Goal: Entertainment & Leisure: Browse casually

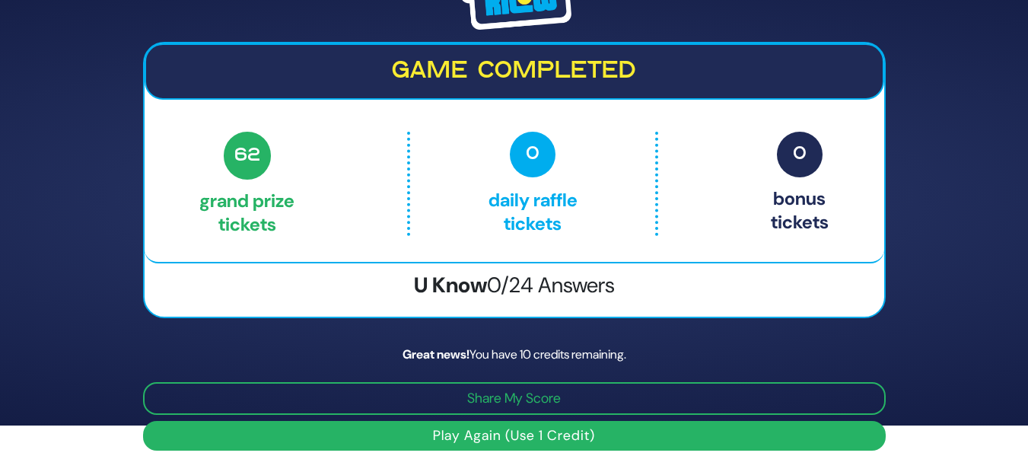
scroll to position [43, 0]
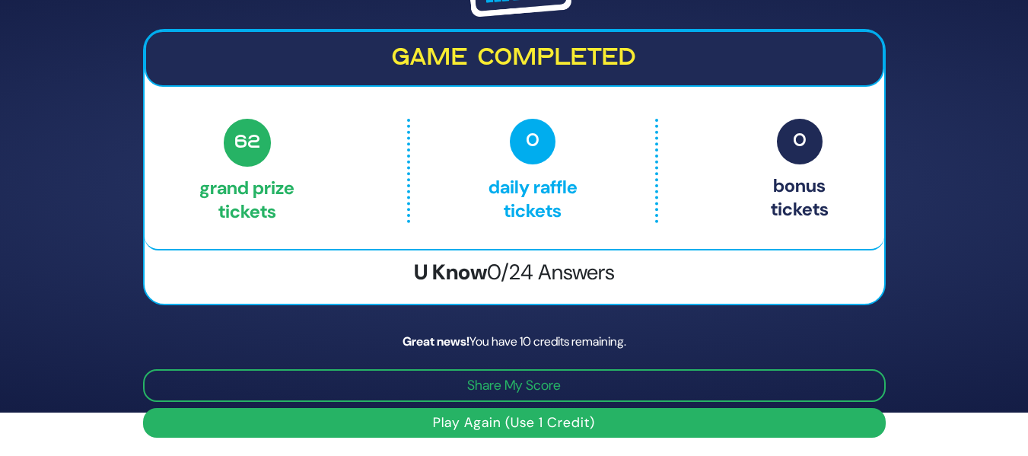
click at [548, 419] on button "Play Again (Use 1 Credit)" at bounding box center [514, 423] width 742 height 30
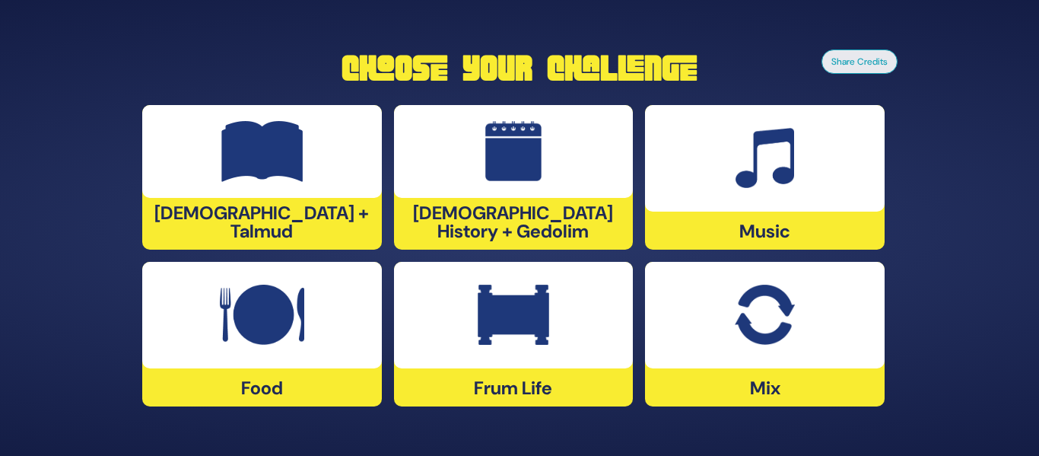
click at [776, 186] on img at bounding box center [765, 158] width 59 height 61
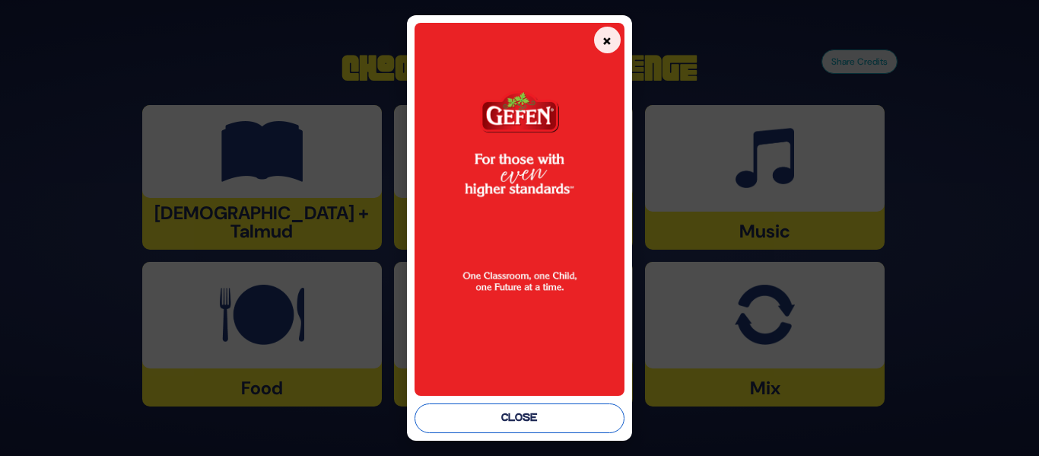
click at [506, 424] on button "Close" at bounding box center [519, 418] width 209 height 30
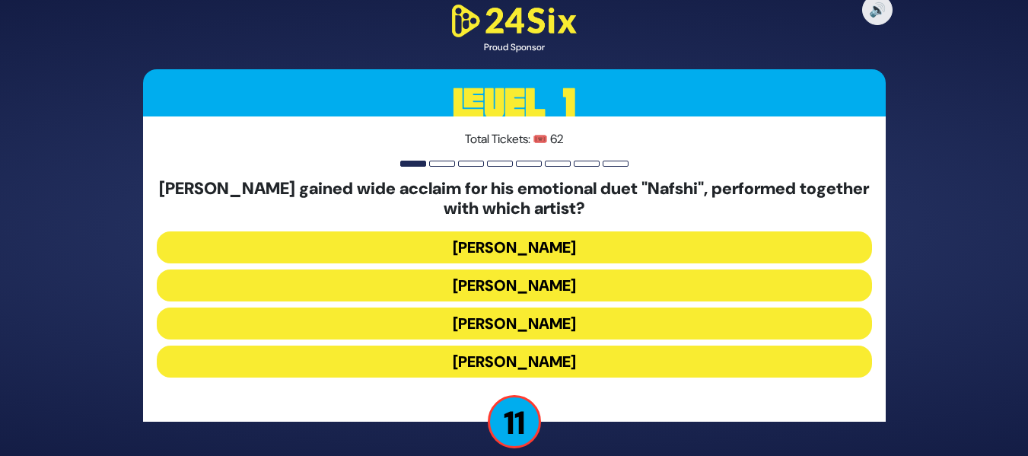
click at [599, 293] on button "[PERSON_NAME]" at bounding box center [514, 285] width 715 height 32
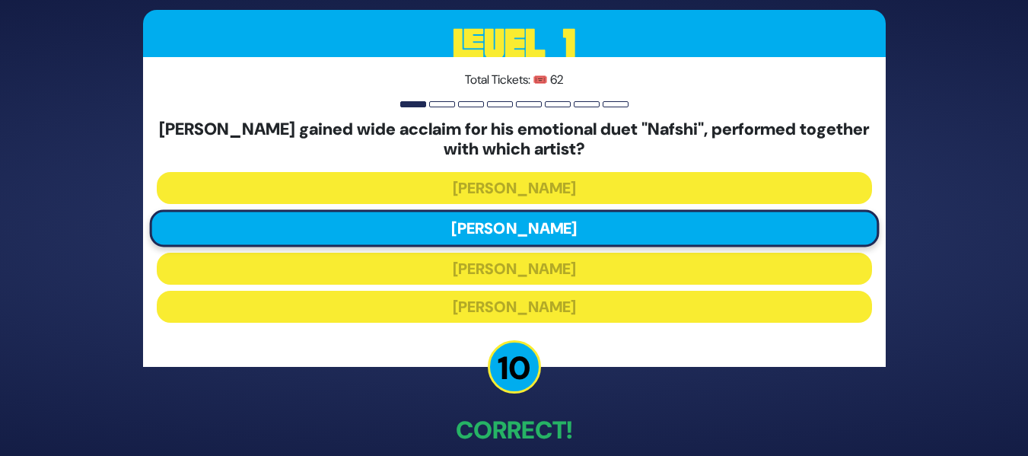
scroll to position [76, 0]
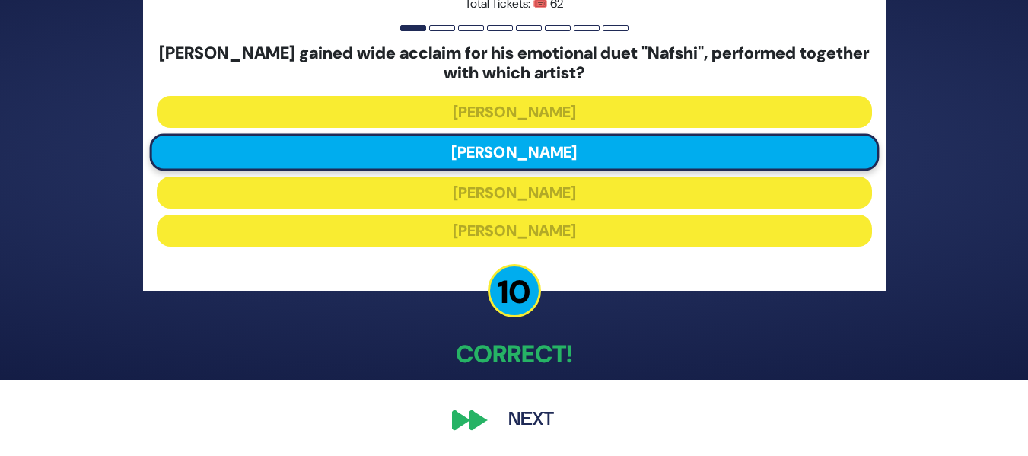
click at [523, 424] on button "Next" at bounding box center [531, 419] width 88 height 35
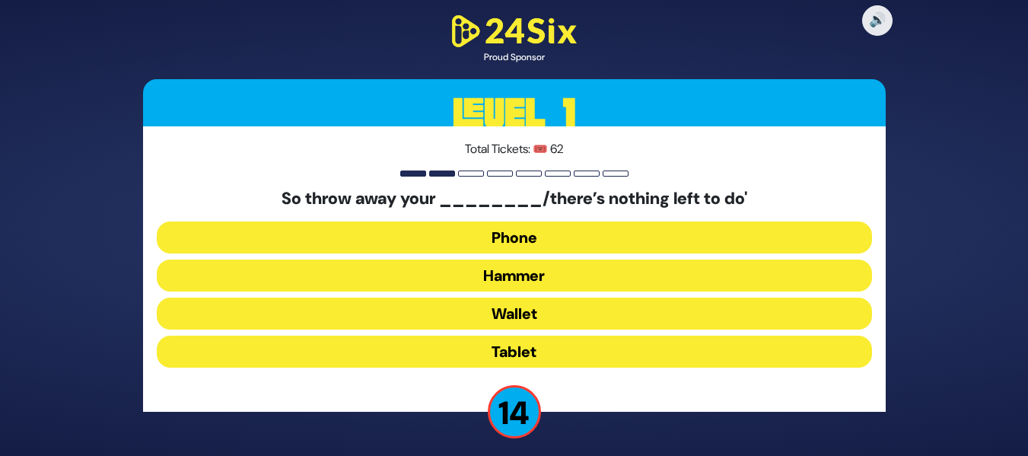
click at [546, 265] on button "Hammer" at bounding box center [514, 275] width 715 height 32
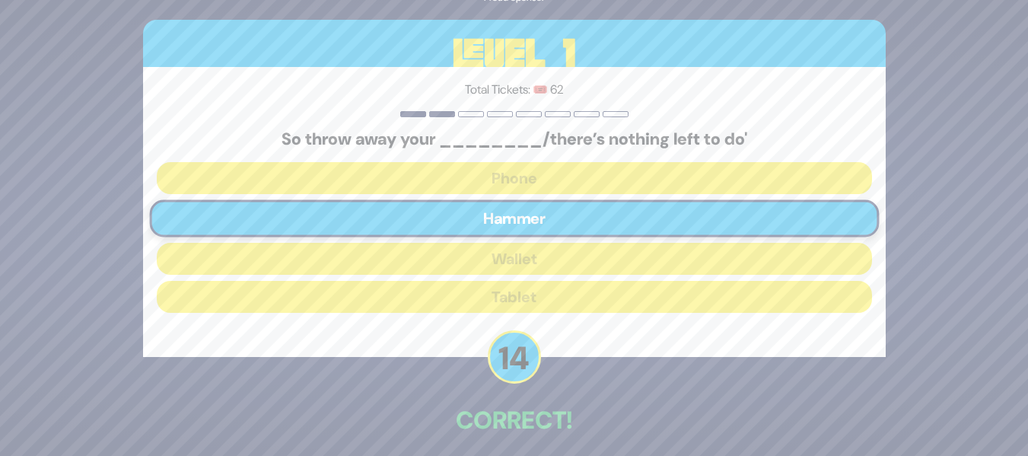
scroll to position [66, 0]
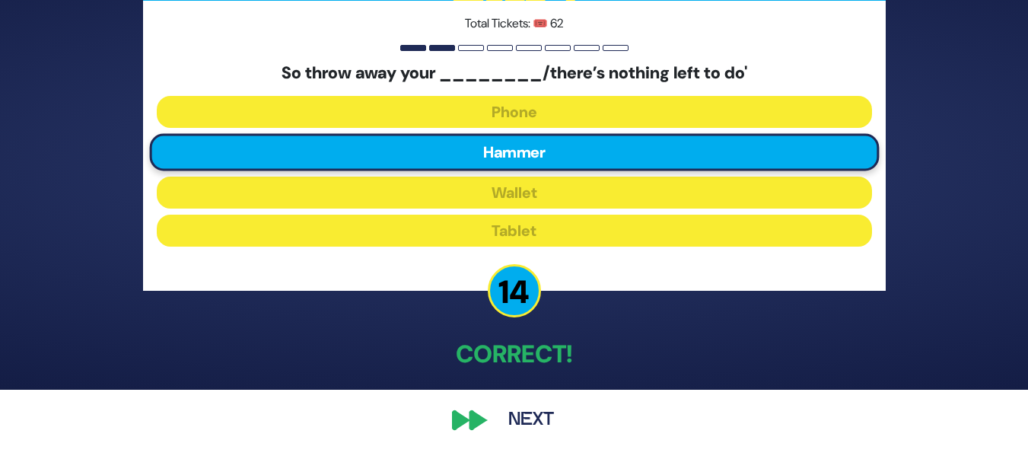
click at [536, 408] on button "Next" at bounding box center [531, 419] width 88 height 35
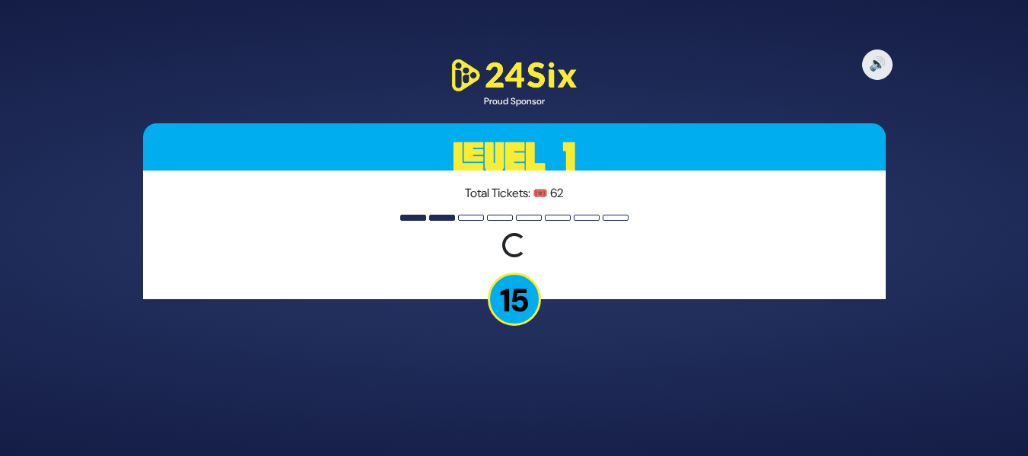
scroll to position [0, 0]
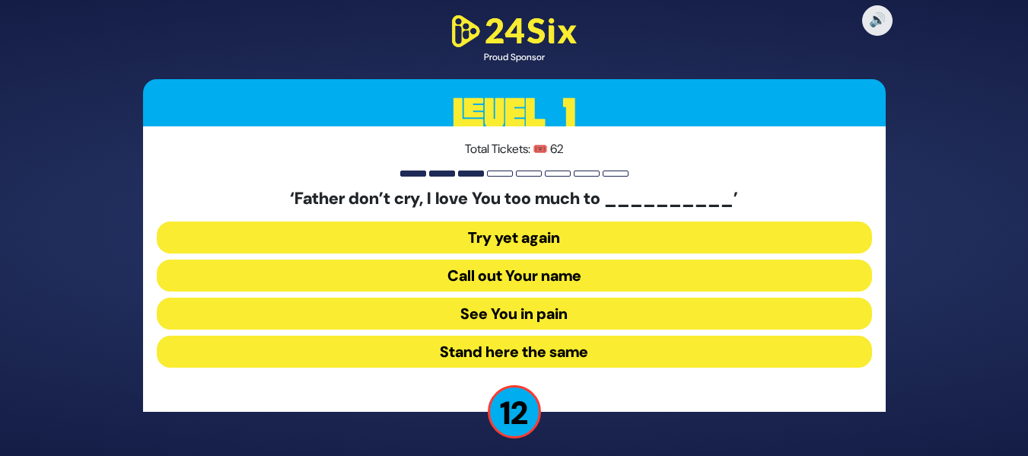
click at [548, 308] on button "See You in pain" at bounding box center [514, 313] width 715 height 32
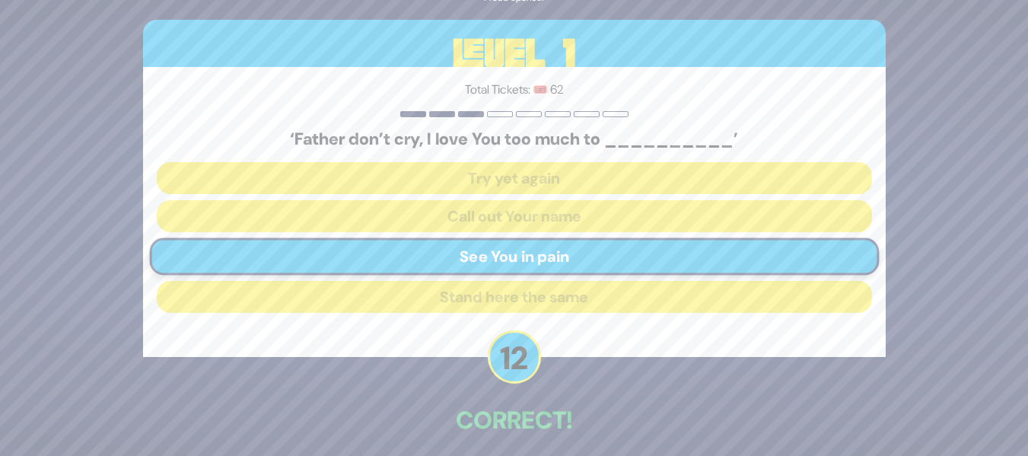
scroll to position [66, 0]
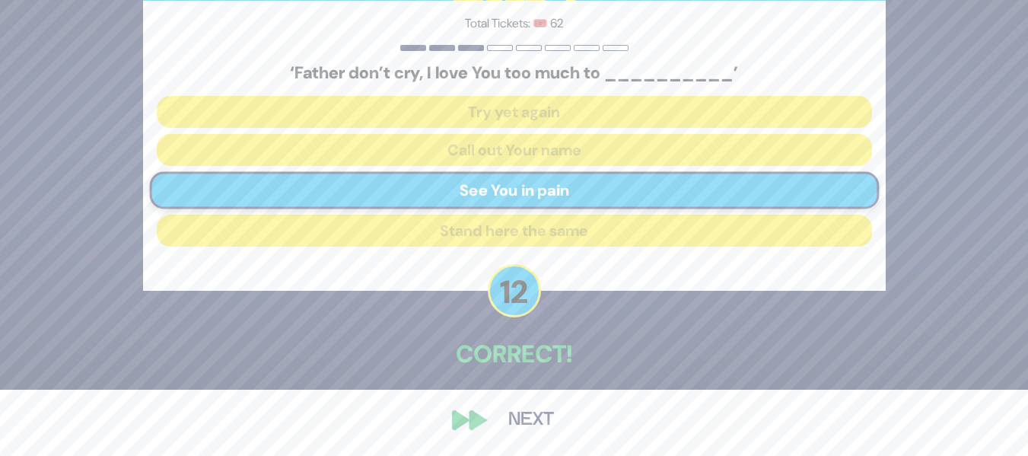
click at [505, 424] on button "Next" at bounding box center [531, 419] width 88 height 35
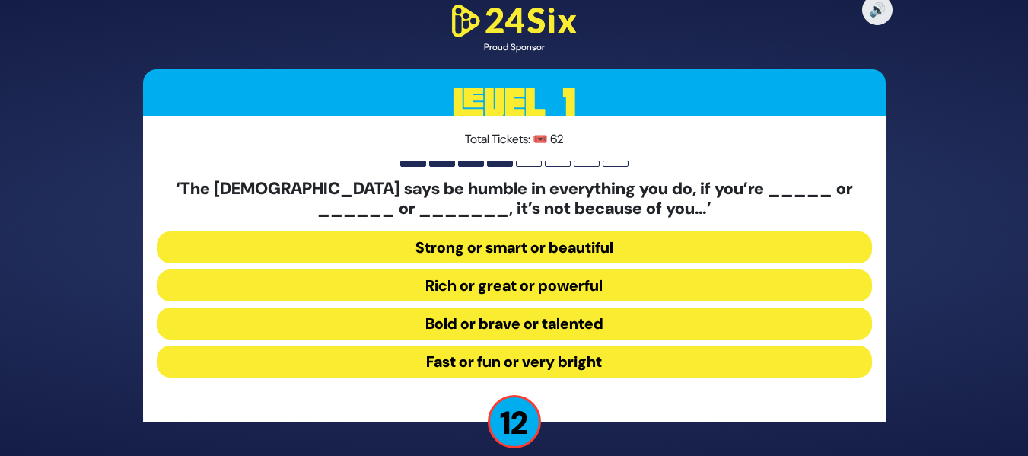
click at [572, 252] on button "Strong or smart or beautiful" at bounding box center [514, 247] width 715 height 32
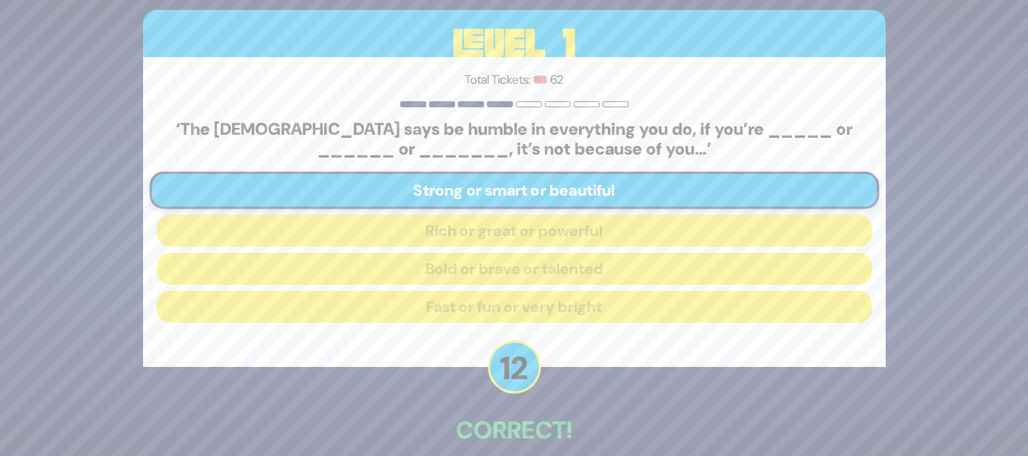
scroll to position [76, 0]
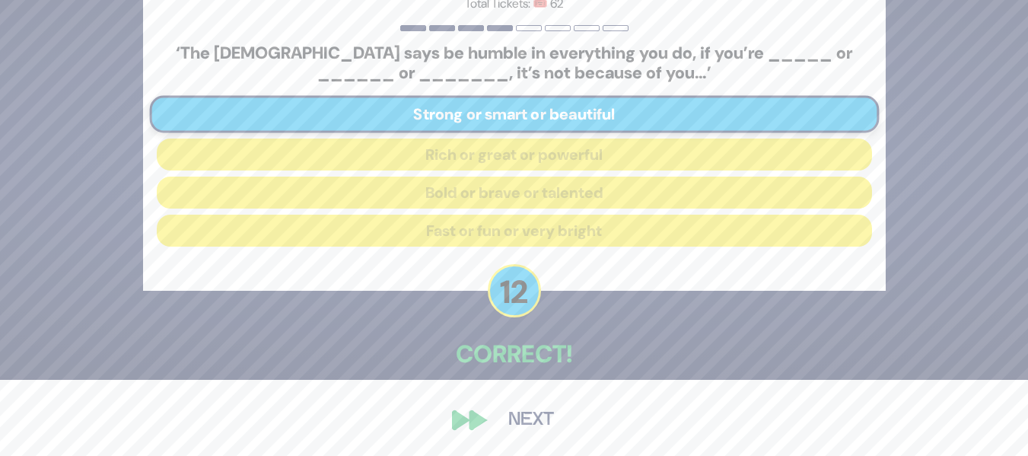
click at [500, 424] on button "Next" at bounding box center [531, 419] width 88 height 35
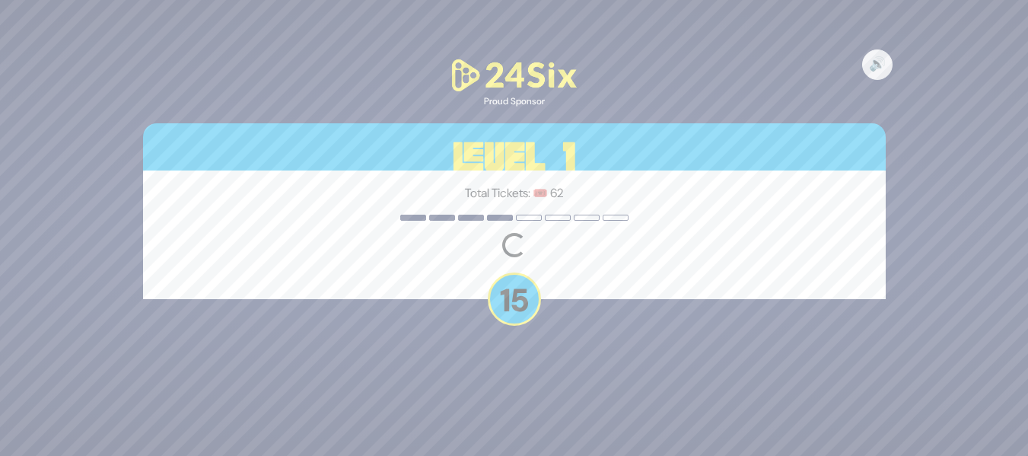
scroll to position [0, 0]
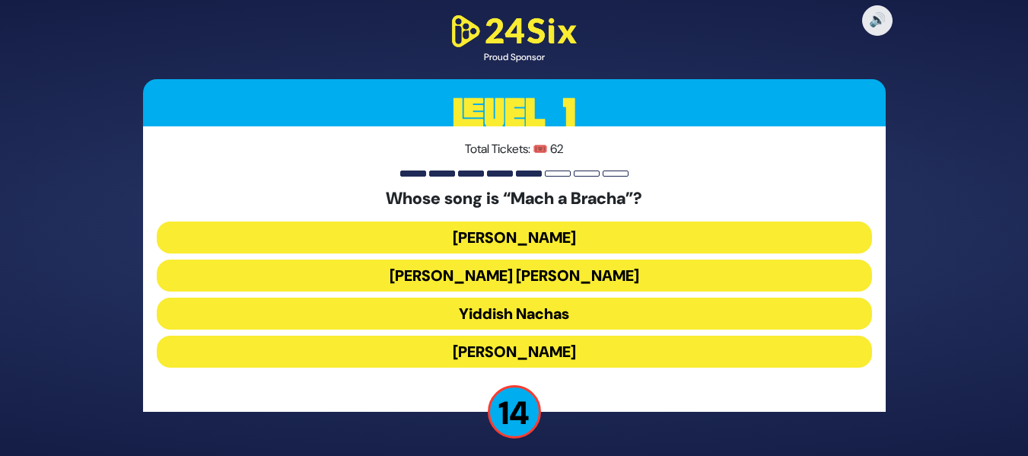
click at [544, 279] on button "[PERSON_NAME] [PERSON_NAME]" at bounding box center [514, 275] width 715 height 32
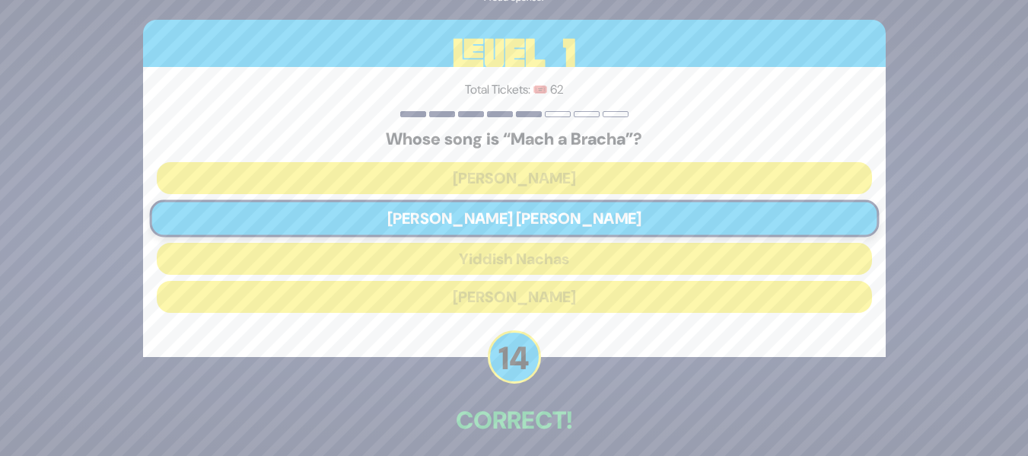
scroll to position [66, 0]
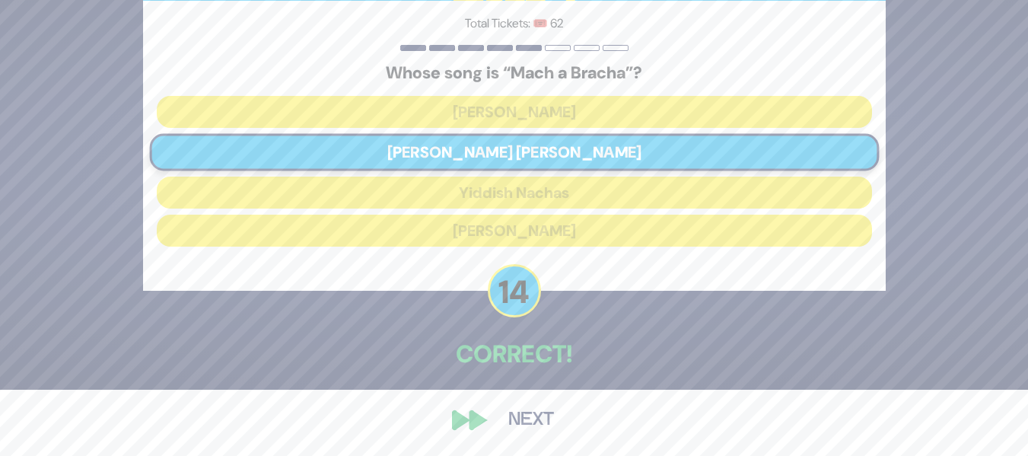
click at [535, 405] on button "Next" at bounding box center [531, 419] width 88 height 35
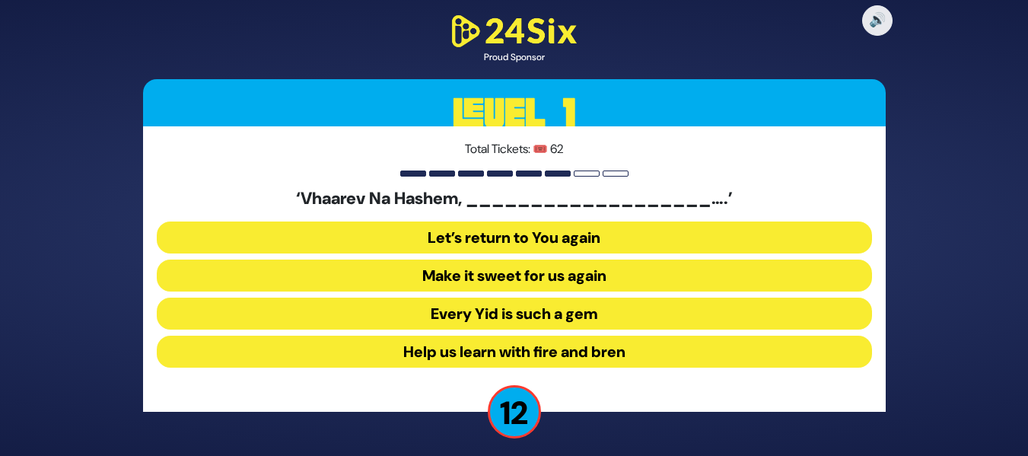
click at [554, 274] on button "Make it sweet for us again" at bounding box center [514, 275] width 715 height 32
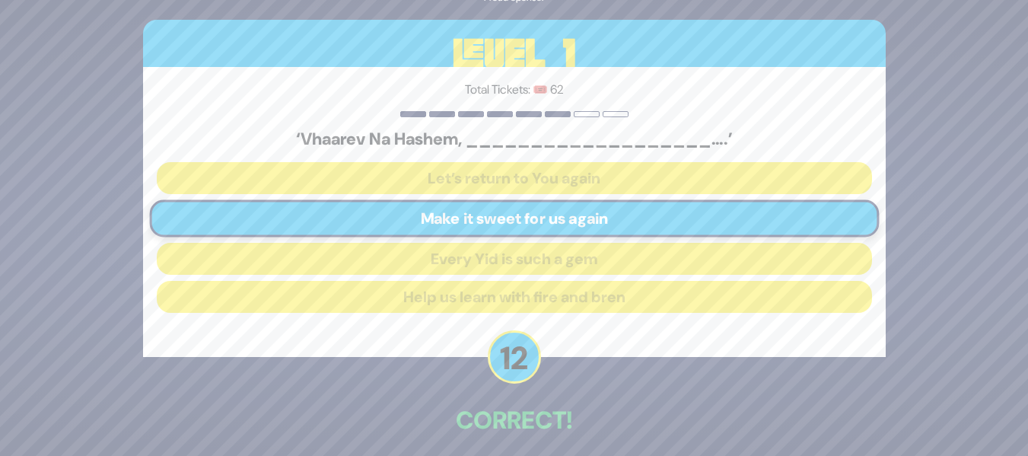
scroll to position [66, 0]
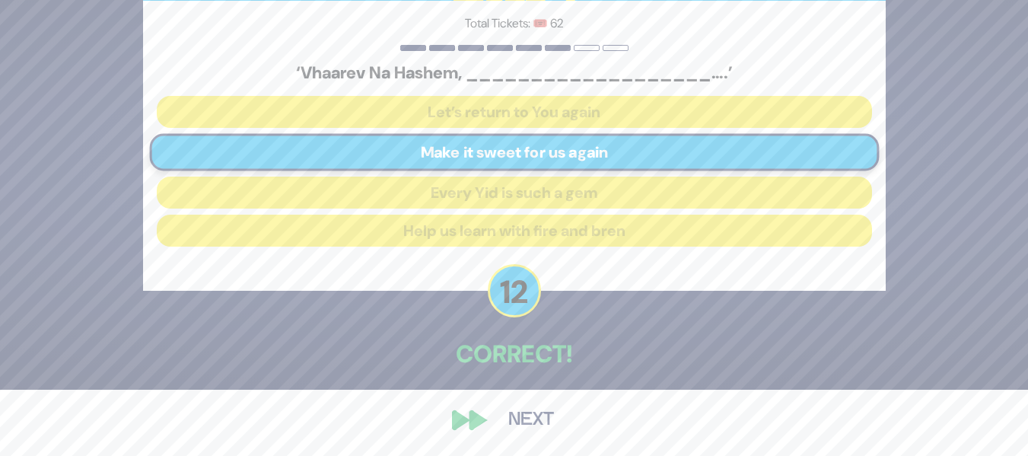
click at [533, 410] on button "Next" at bounding box center [531, 419] width 88 height 35
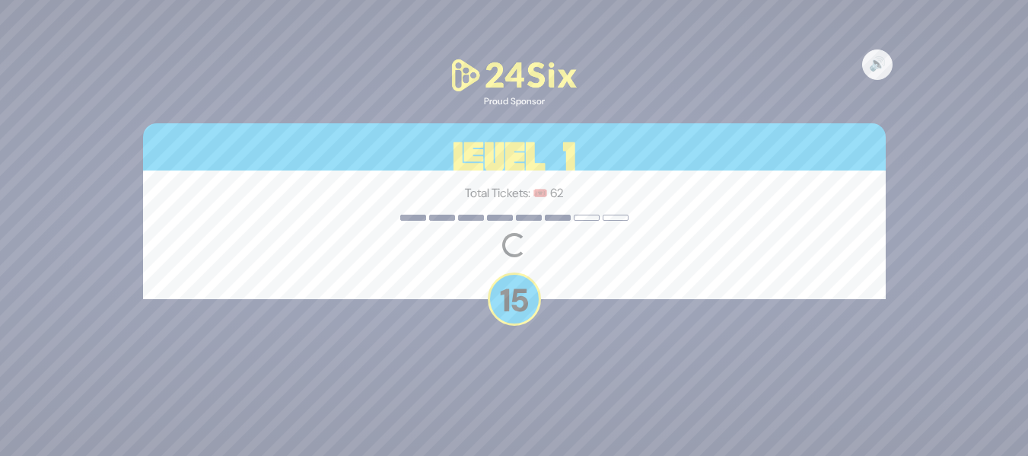
scroll to position [0, 0]
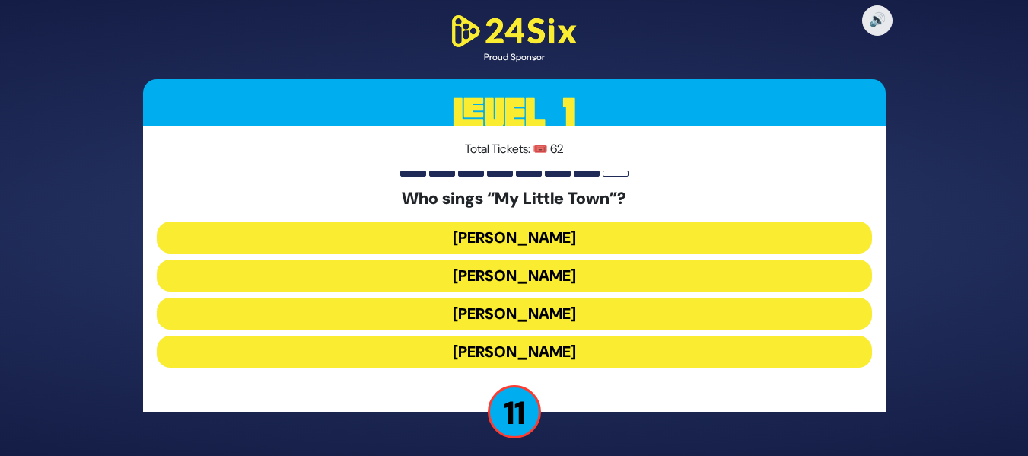
click at [593, 272] on button "[PERSON_NAME]" at bounding box center [514, 275] width 715 height 32
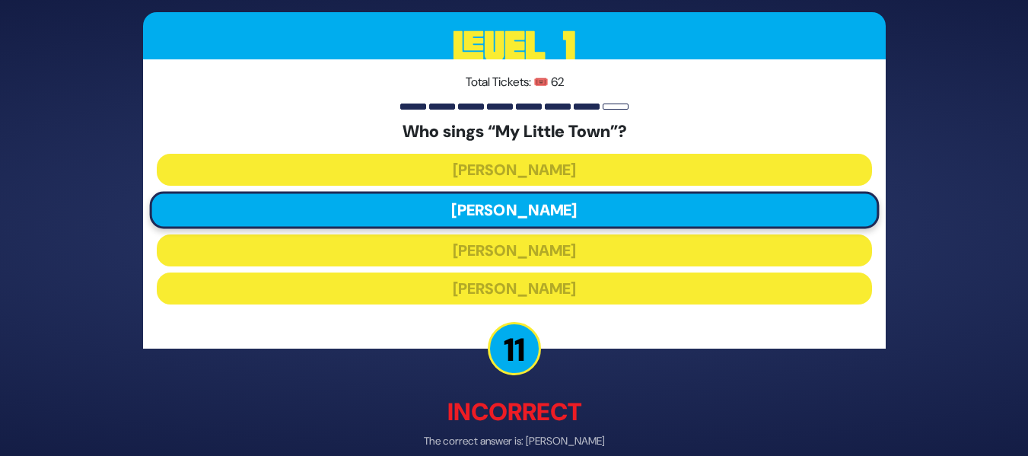
scroll to position [74, 0]
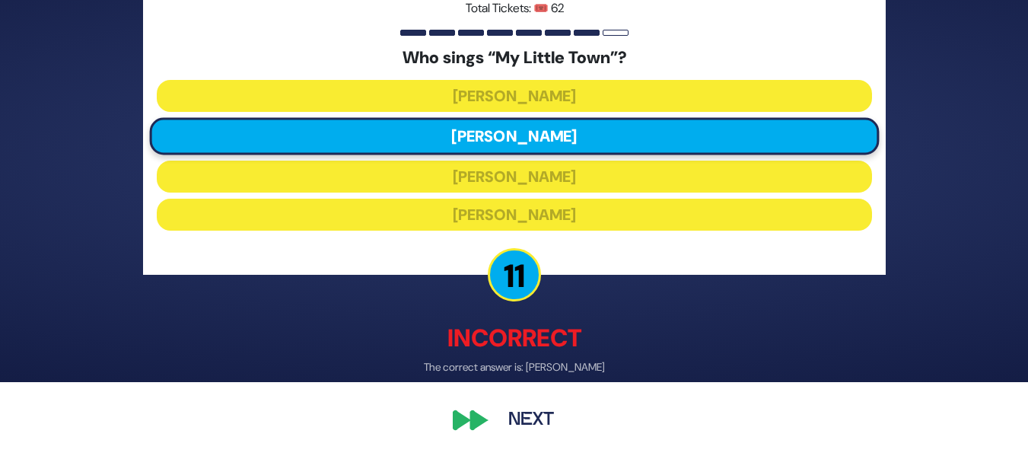
click at [543, 425] on button "Next" at bounding box center [531, 419] width 88 height 35
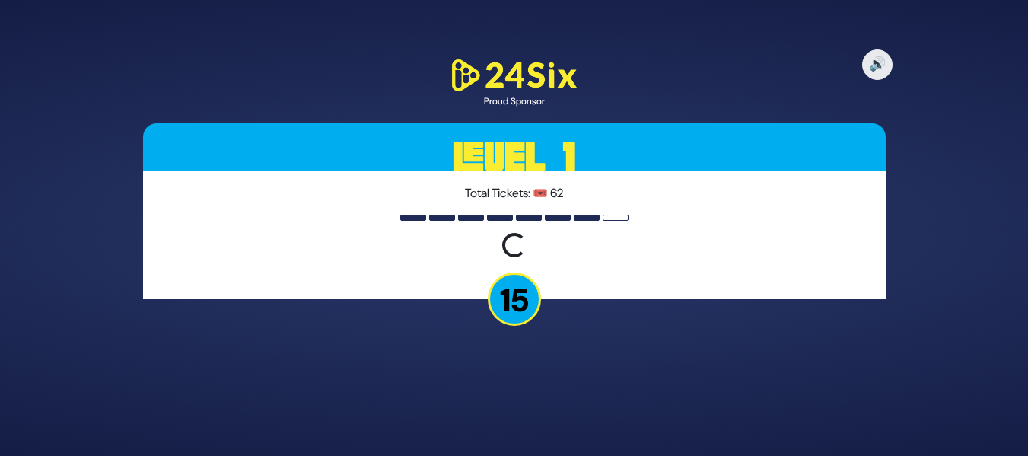
scroll to position [0, 0]
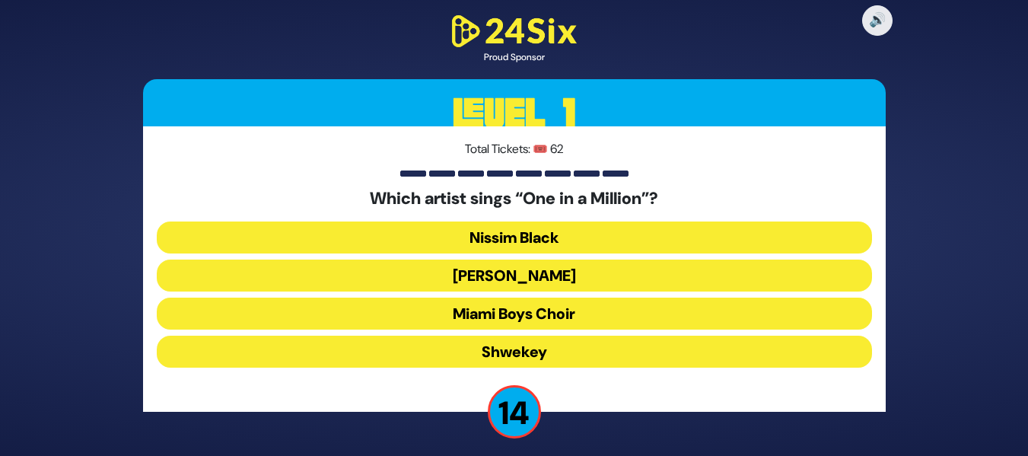
click at [536, 288] on button "[PERSON_NAME]" at bounding box center [514, 275] width 715 height 32
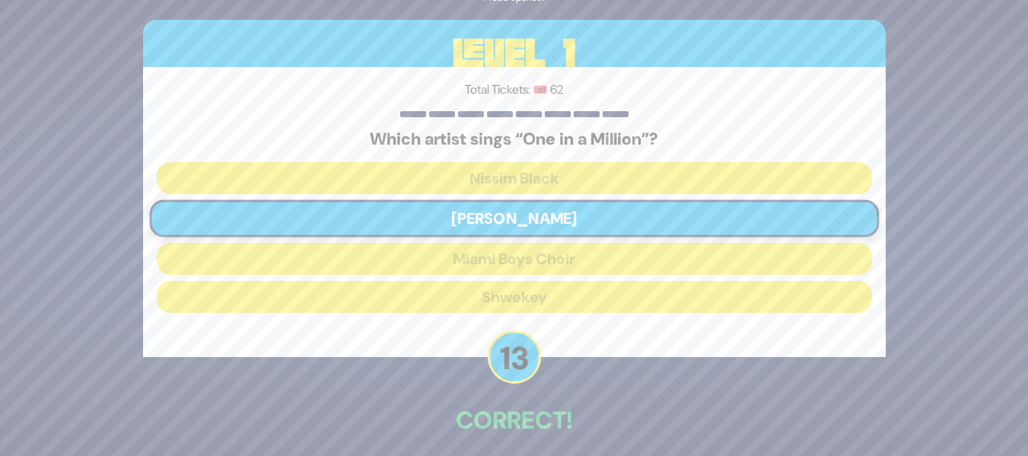
scroll to position [66, 0]
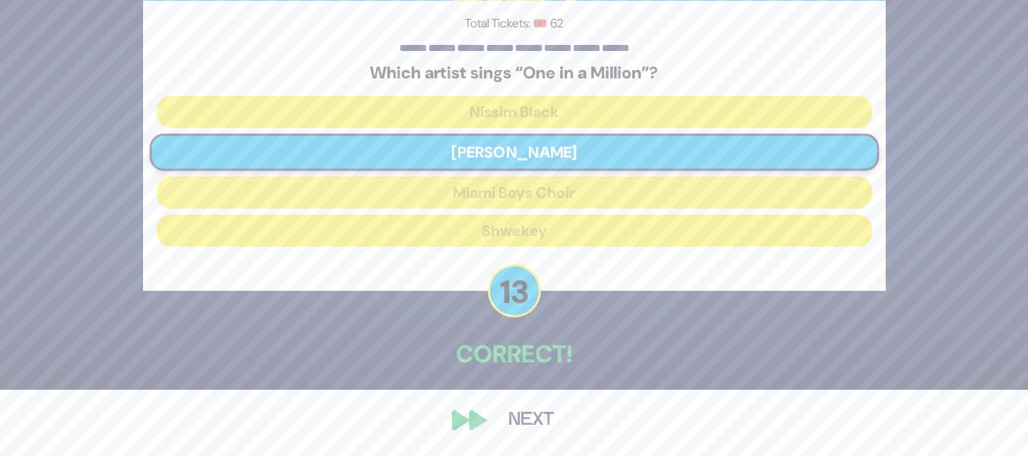
click at [524, 404] on button "Next" at bounding box center [531, 419] width 88 height 35
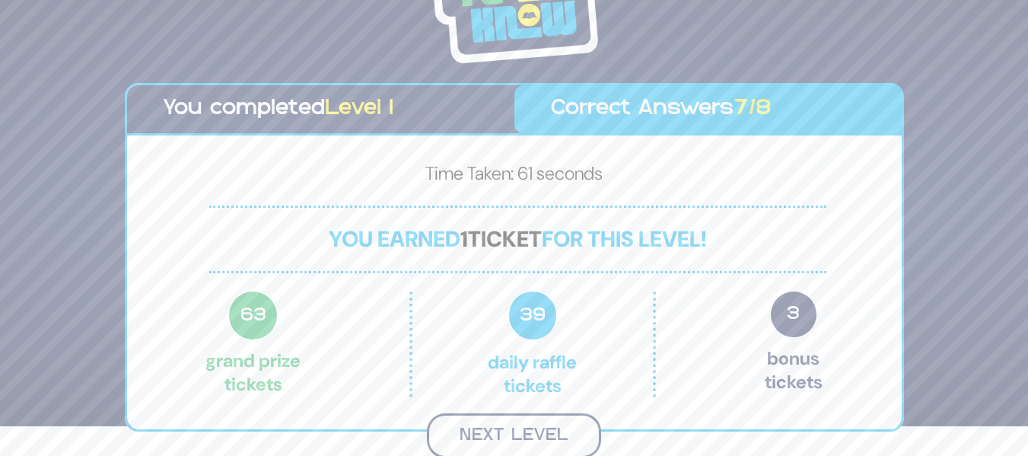
scroll to position [27, 0]
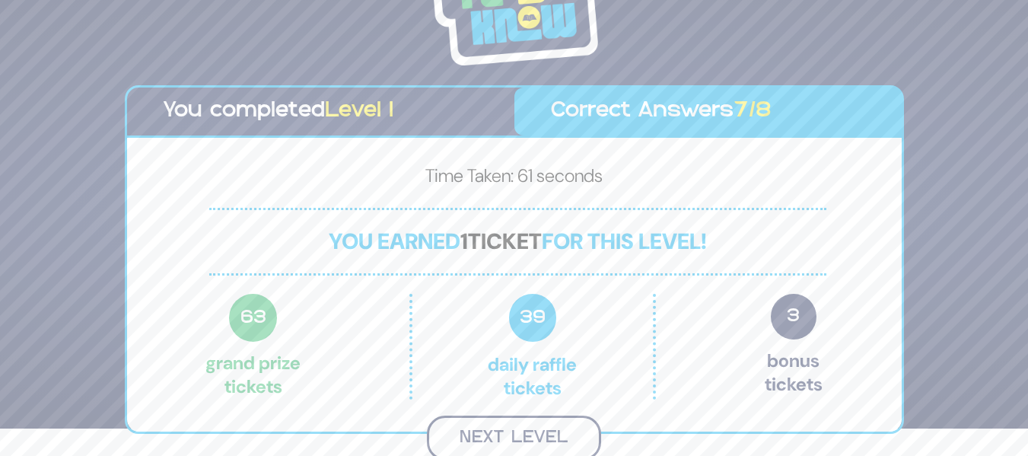
click at [493, 440] on button "Next Level" at bounding box center [514, 437] width 174 height 45
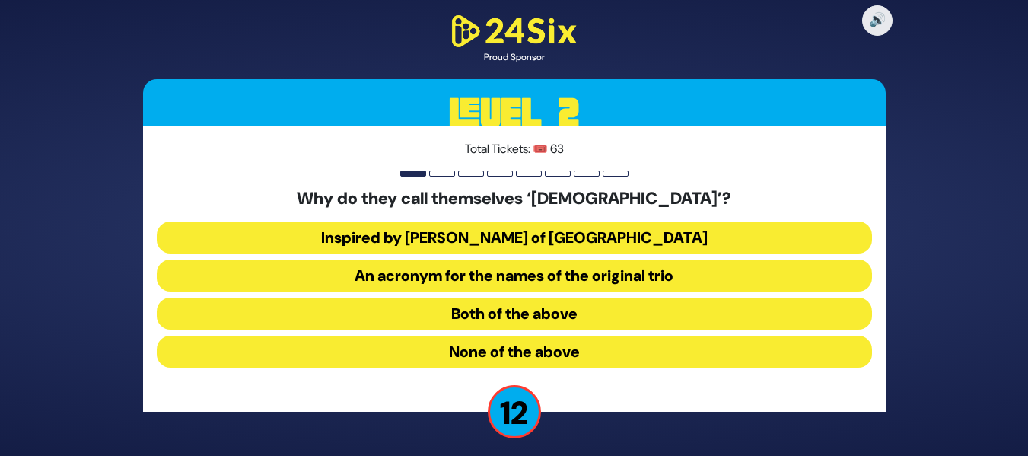
click at [542, 310] on button "Both of the above" at bounding box center [514, 313] width 715 height 32
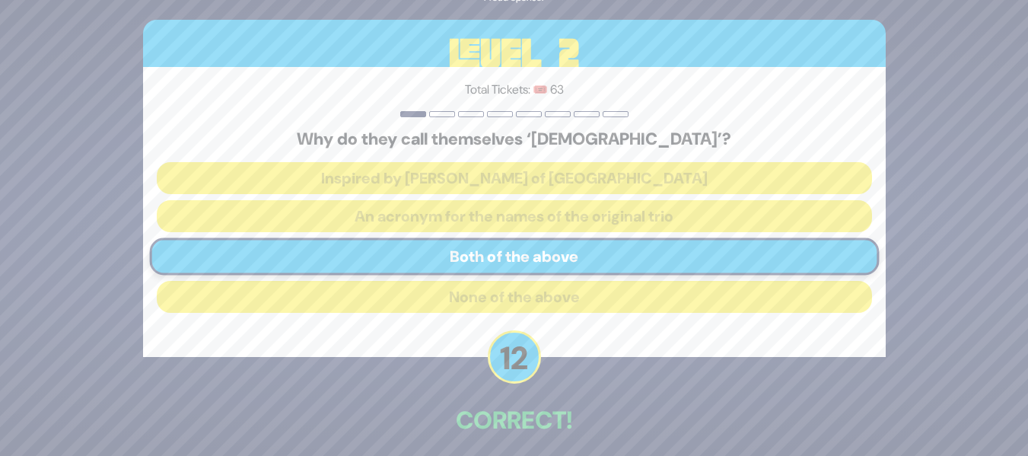
click at [1024, 237] on div "🔊 Proud Sponsor Level 2 Total Tickets: 🎟️ 63 Why do they call themselves ‘Zusha…" at bounding box center [514, 228] width 1028 height 456
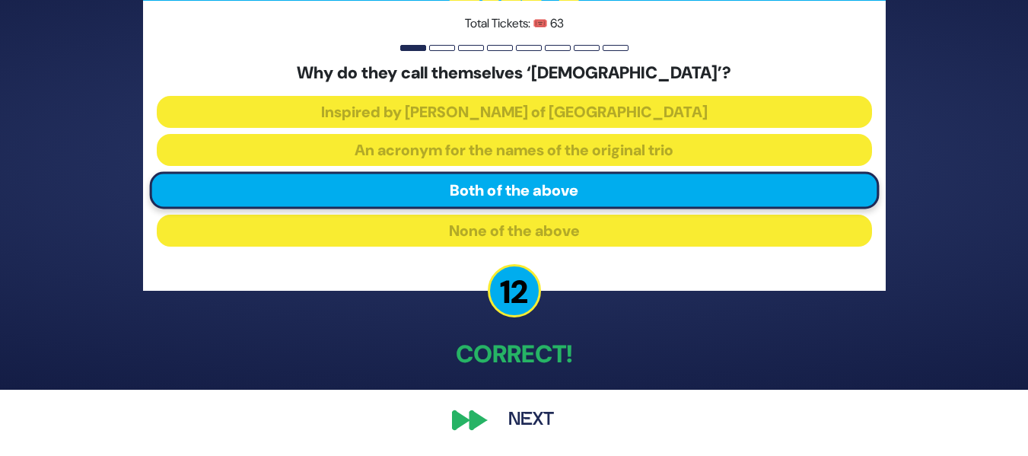
click at [530, 412] on button "Next" at bounding box center [531, 419] width 88 height 35
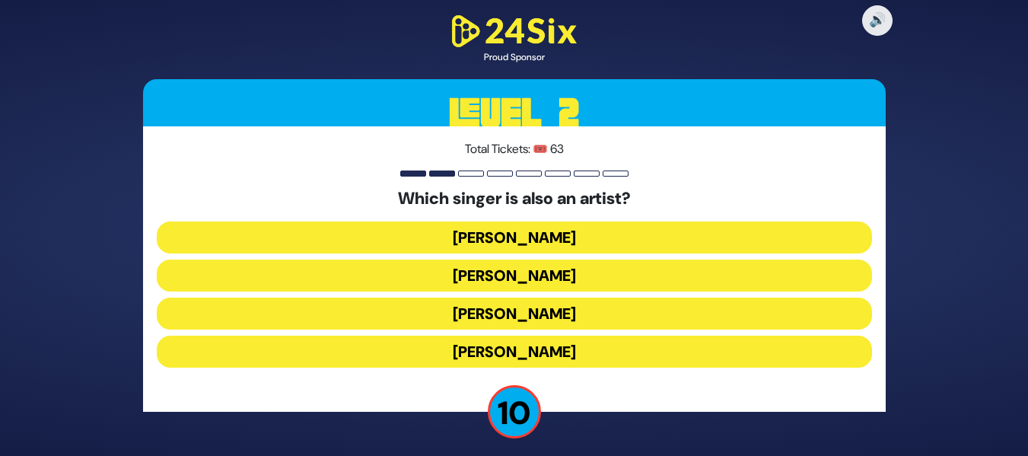
click at [612, 323] on button "[PERSON_NAME]" at bounding box center [514, 313] width 715 height 32
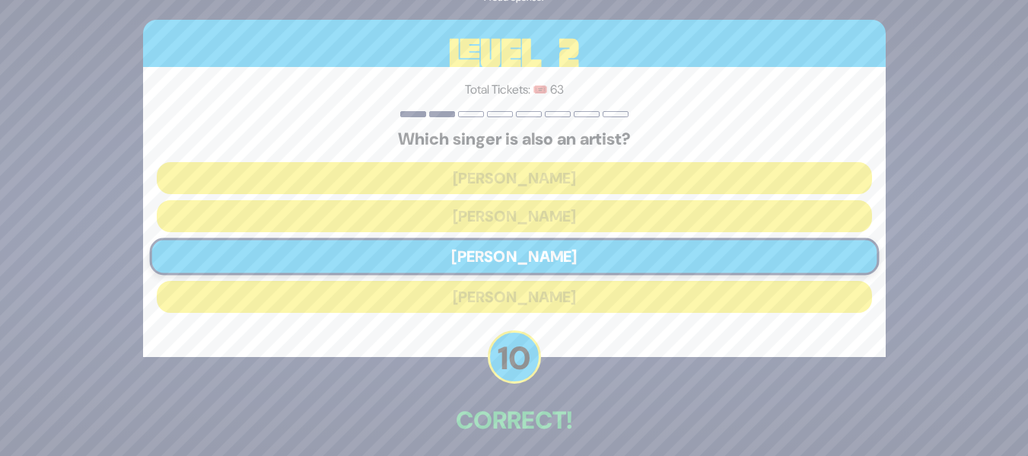
scroll to position [66, 0]
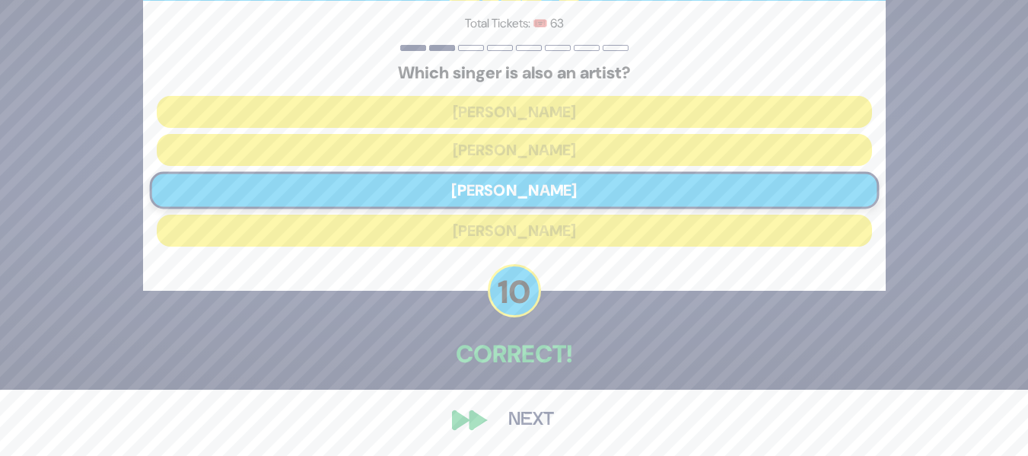
click at [537, 419] on button "Next" at bounding box center [531, 419] width 88 height 35
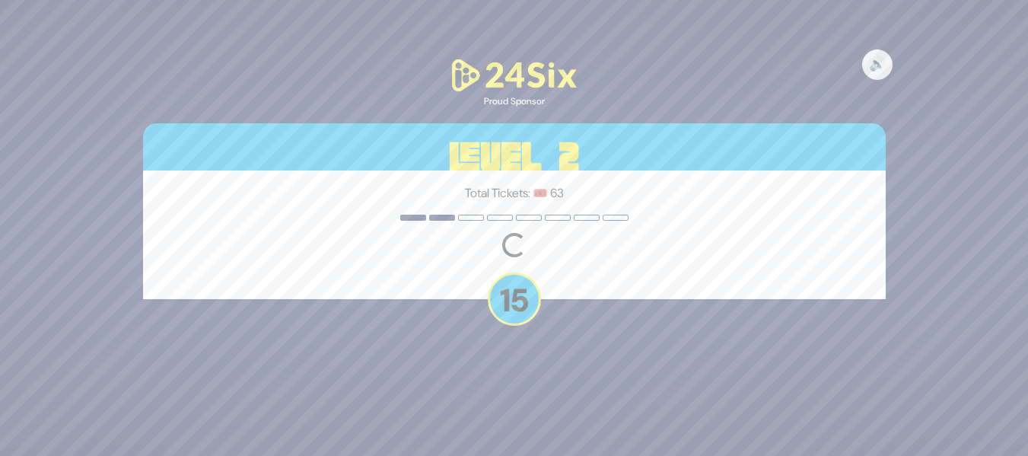
scroll to position [0, 0]
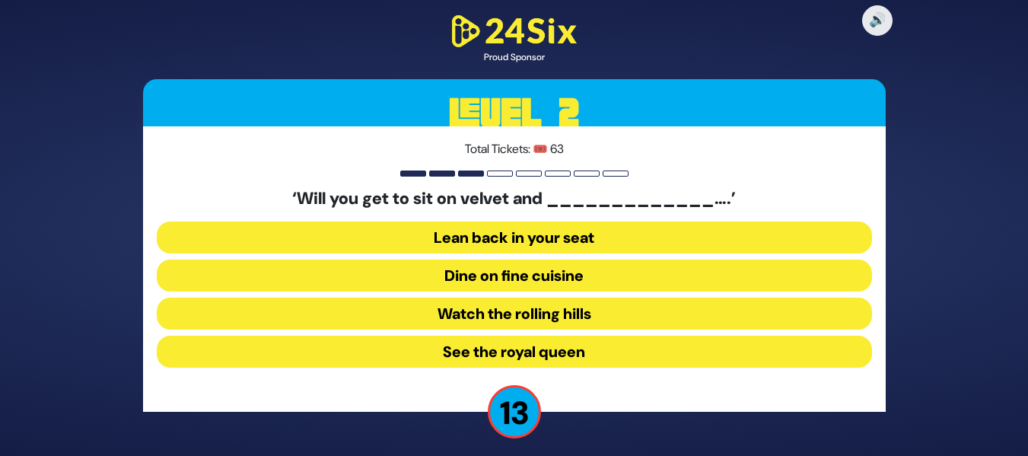
click at [562, 283] on button "Dine on fine cuisine" at bounding box center [514, 275] width 715 height 32
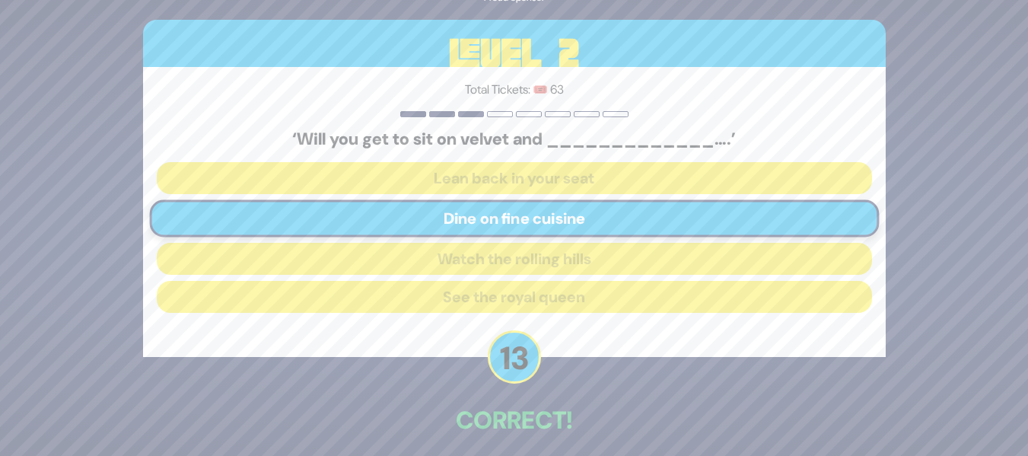
scroll to position [66, 0]
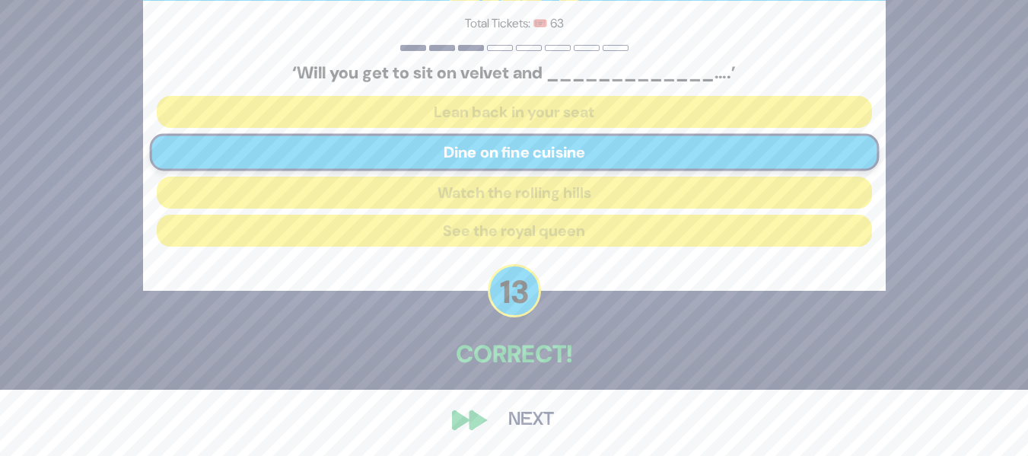
click at [517, 418] on button "Next" at bounding box center [531, 419] width 88 height 35
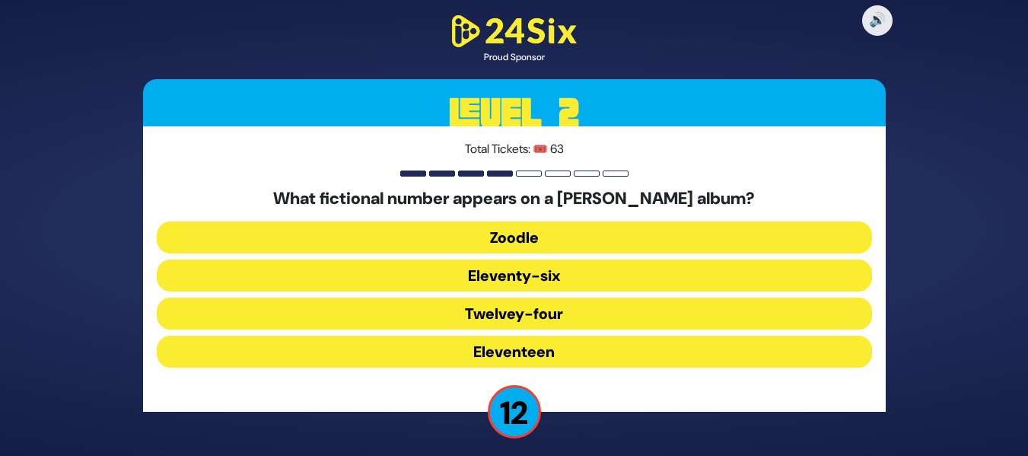
click at [598, 273] on button "Eleventy-six" at bounding box center [514, 275] width 715 height 32
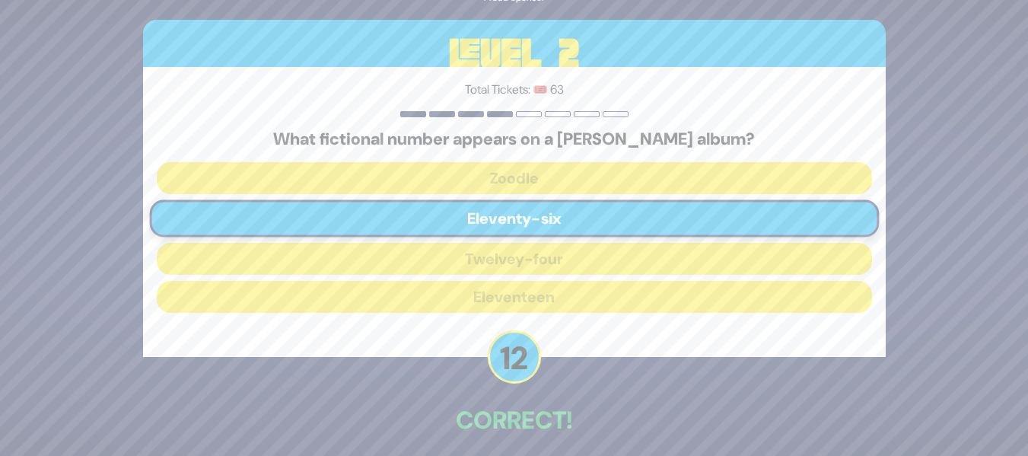
scroll to position [66, 0]
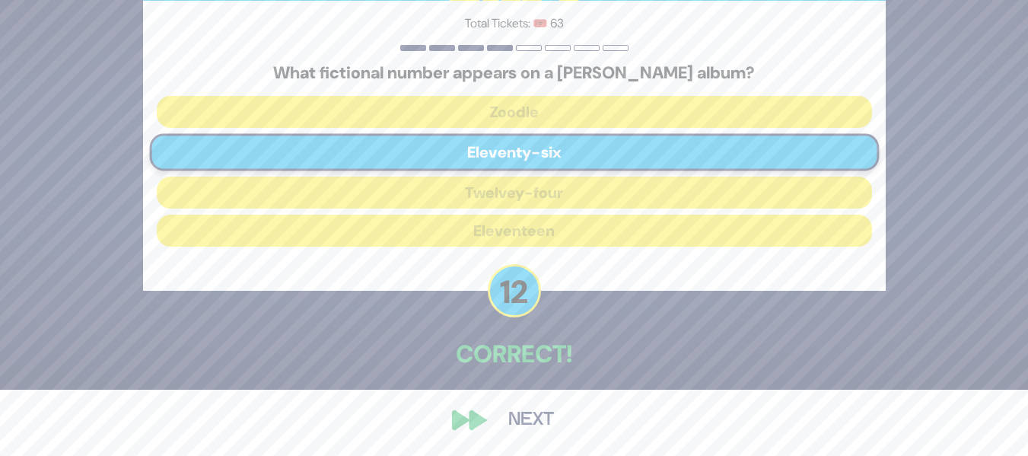
click at [520, 419] on button "Next" at bounding box center [531, 419] width 88 height 35
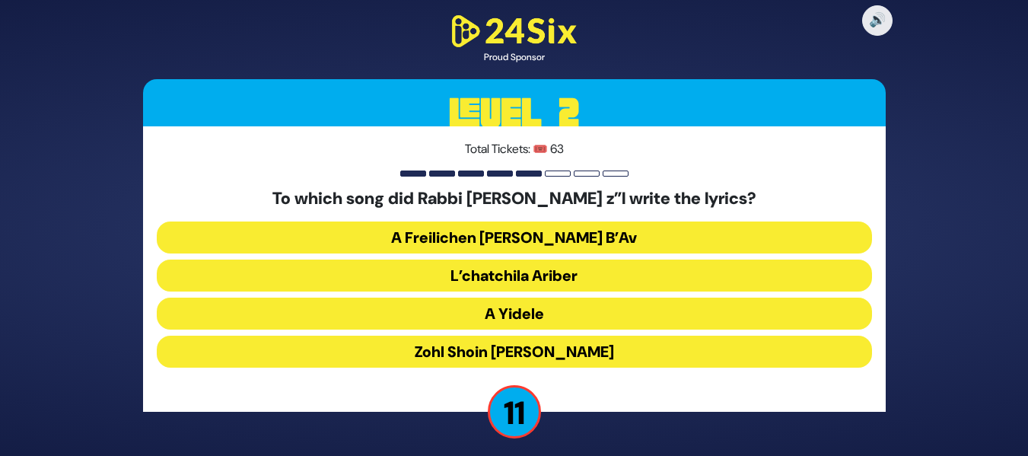
click at [623, 266] on button "L’chatchila Ariber" at bounding box center [514, 275] width 715 height 32
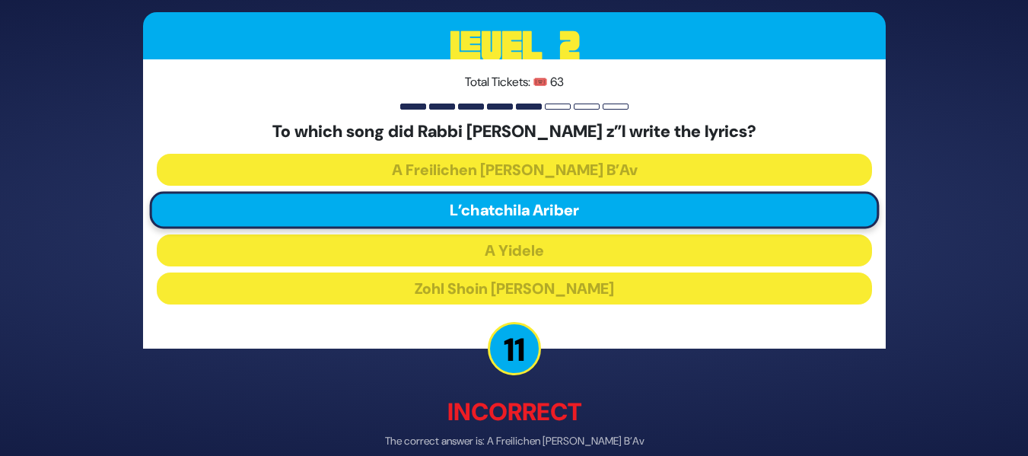
scroll to position [74, 0]
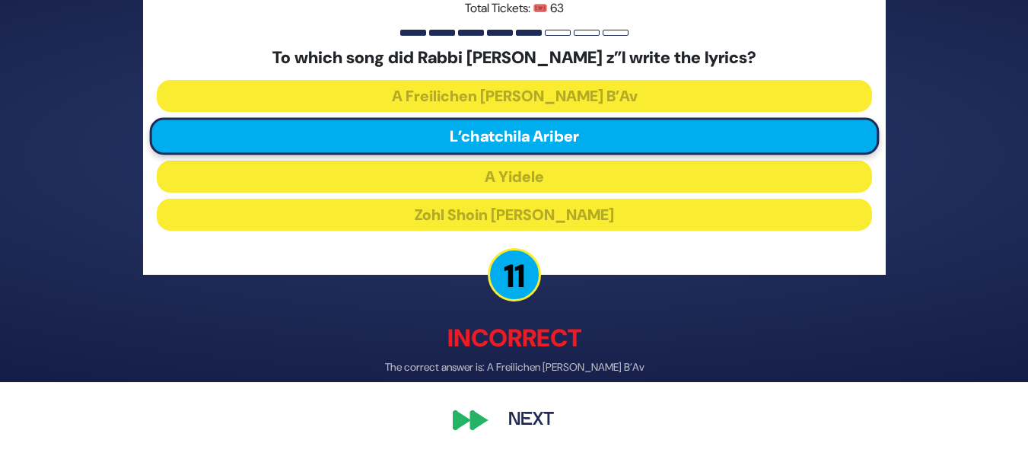
click at [530, 412] on button "Next" at bounding box center [531, 419] width 88 height 35
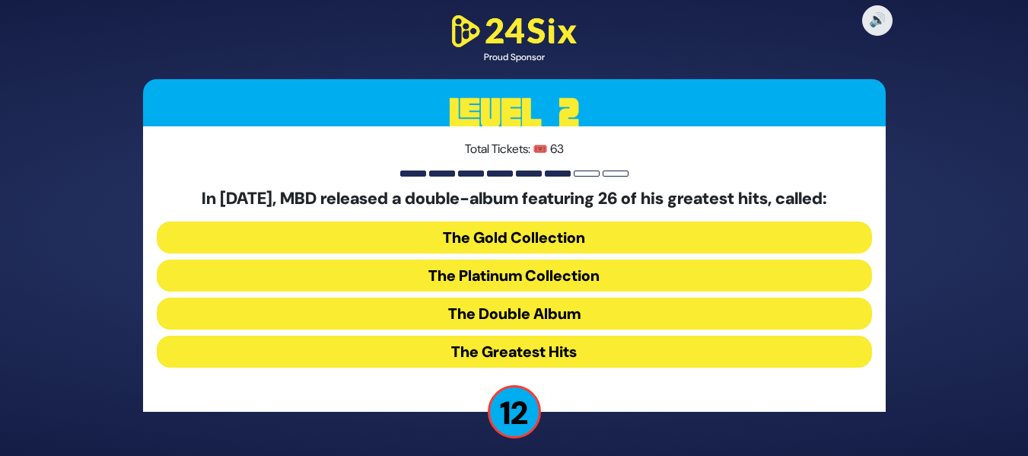
click at [547, 311] on button "The Double Album" at bounding box center [514, 313] width 715 height 32
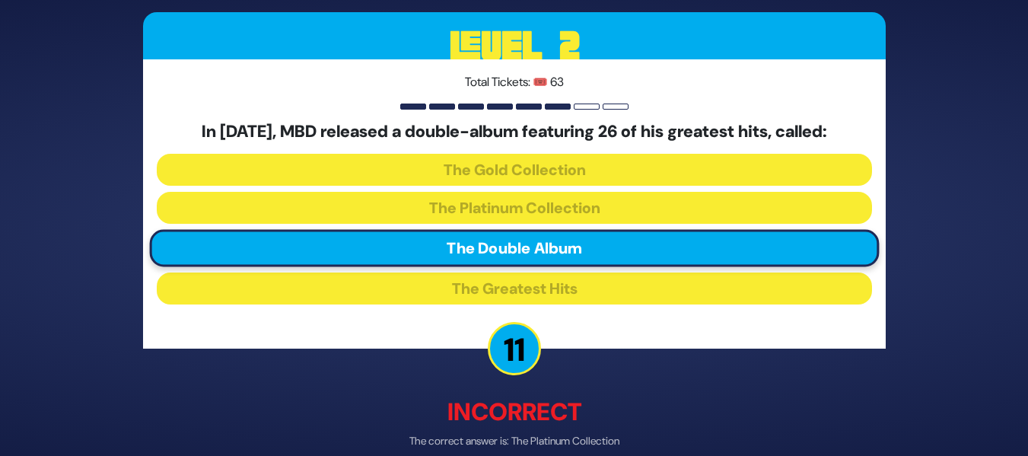
scroll to position [74, 0]
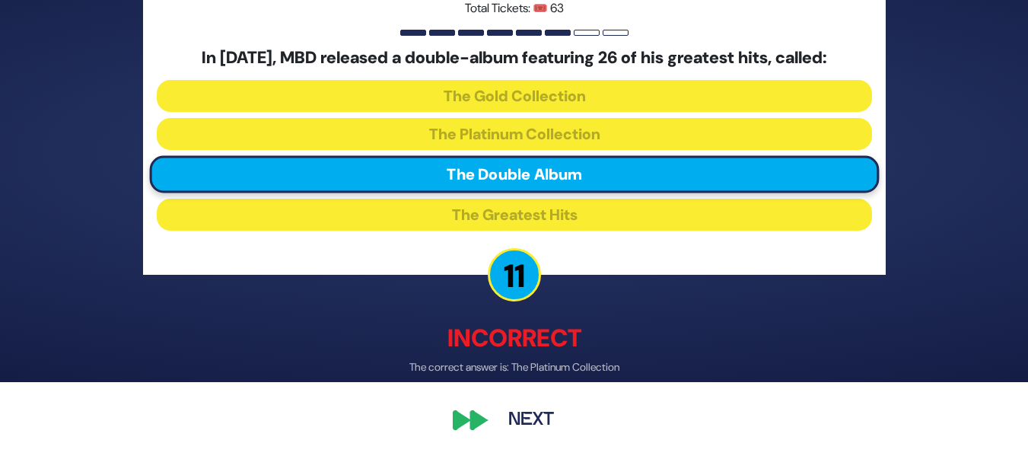
click at [540, 431] on button "Next" at bounding box center [531, 419] width 88 height 35
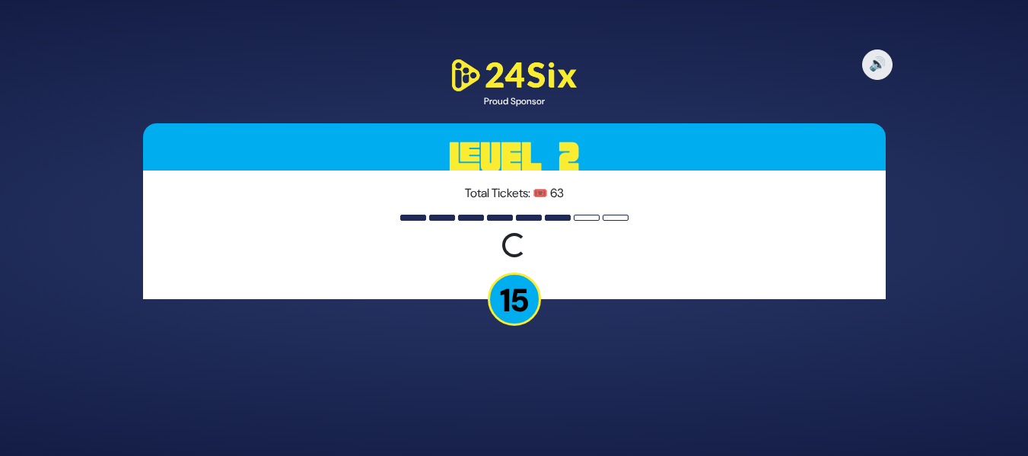
scroll to position [0, 0]
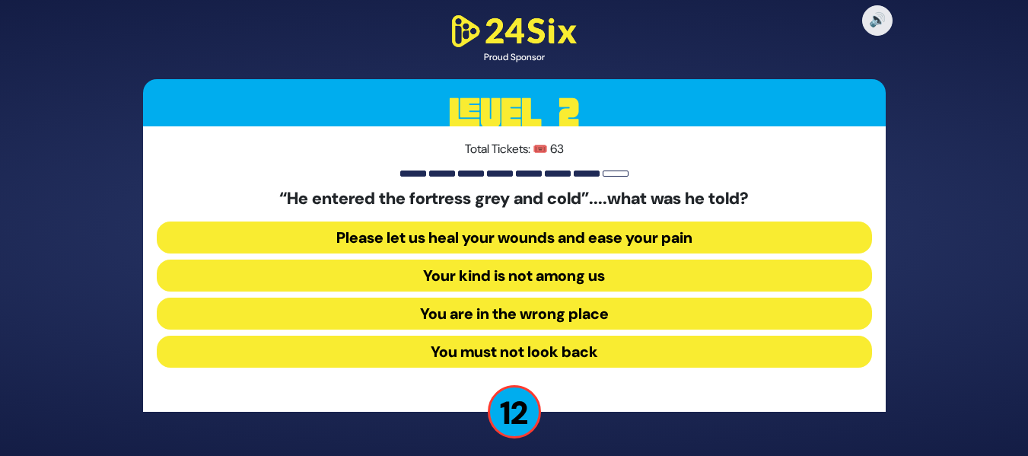
click at [521, 284] on button "Your kind is not among us" at bounding box center [514, 275] width 715 height 32
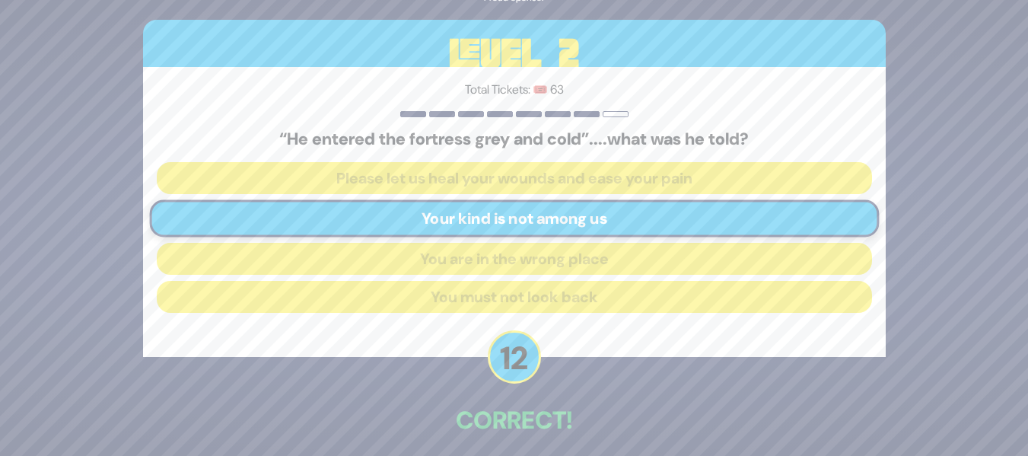
scroll to position [66, 0]
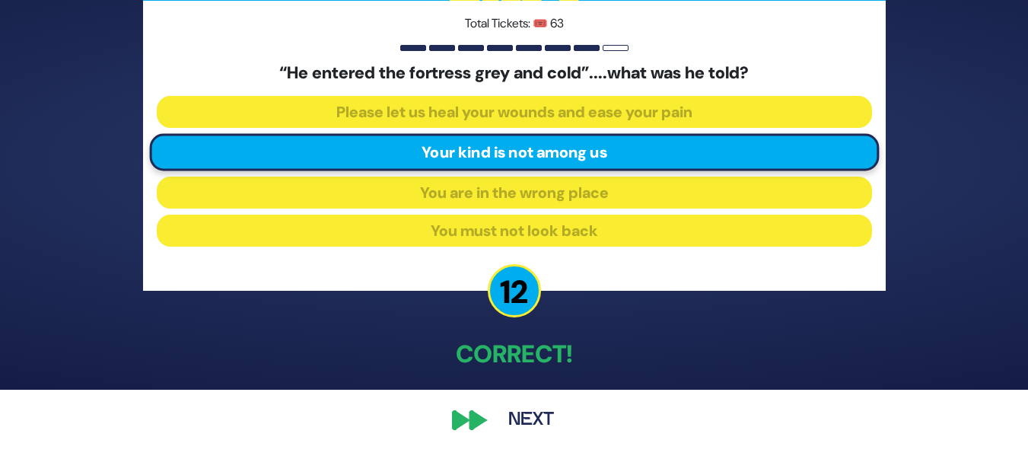
click at [531, 403] on button "Next" at bounding box center [531, 419] width 88 height 35
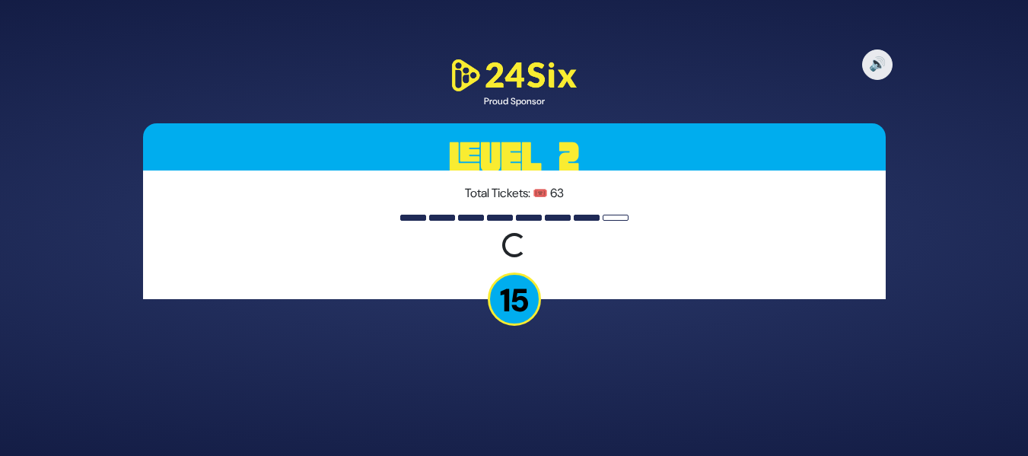
scroll to position [0, 0]
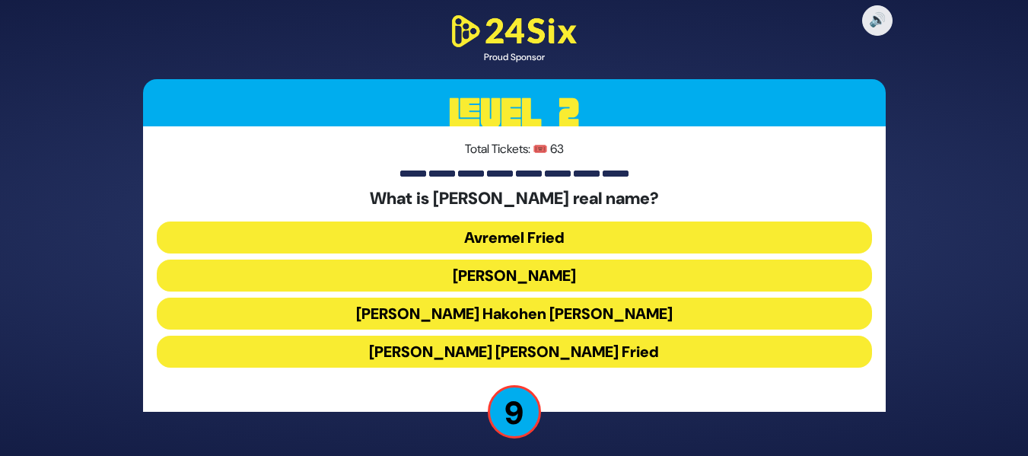
click at [536, 313] on button "[PERSON_NAME] Hakohen [PERSON_NAME]" at bounding box center [514, 313] width 715 height 32
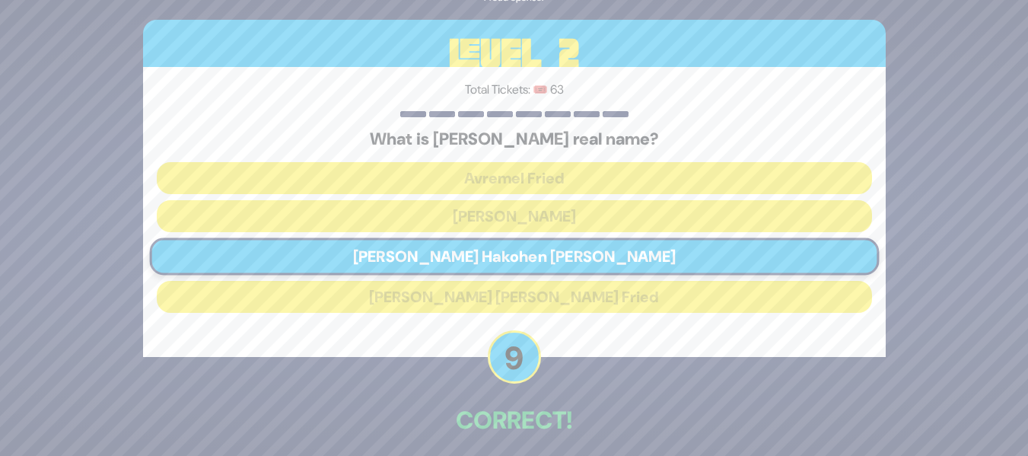
scroll to position [66, 0]
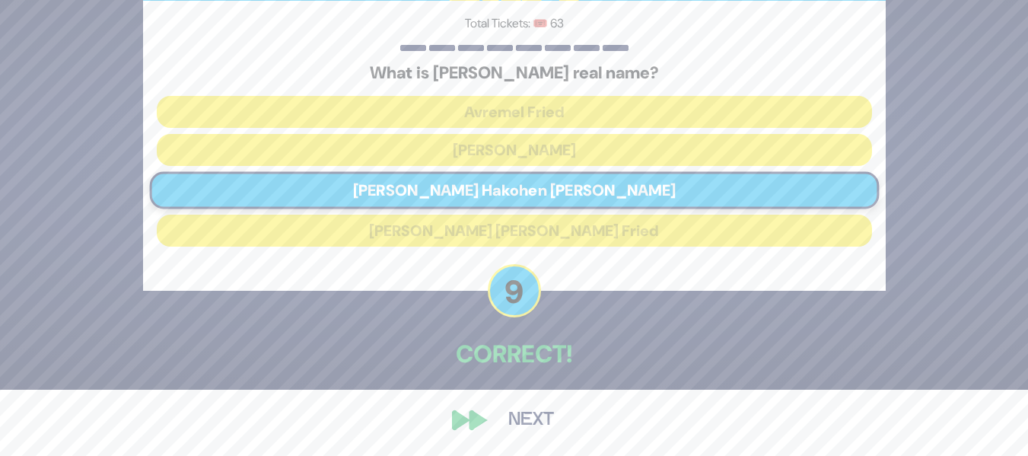
click at [531, 413] on button "Next" at bounding box center [531, 419] width 88 height 35
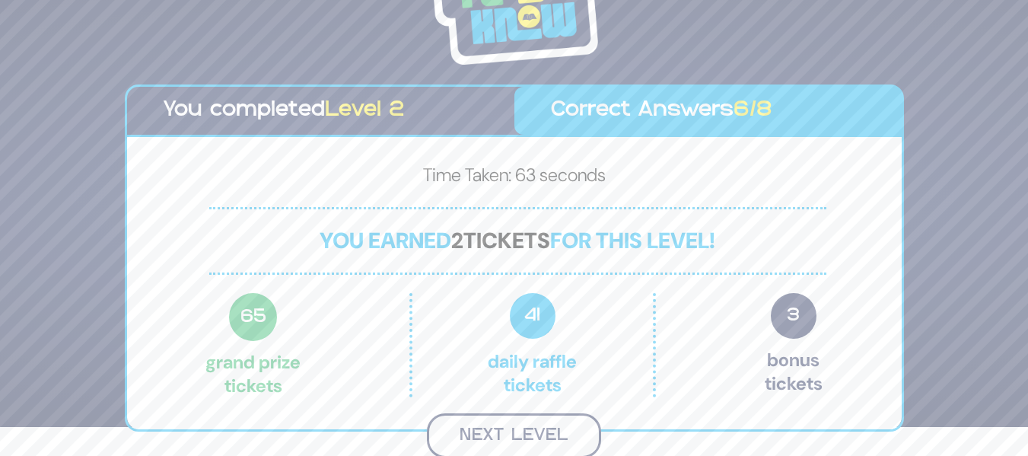
scroll to position [27, 0]
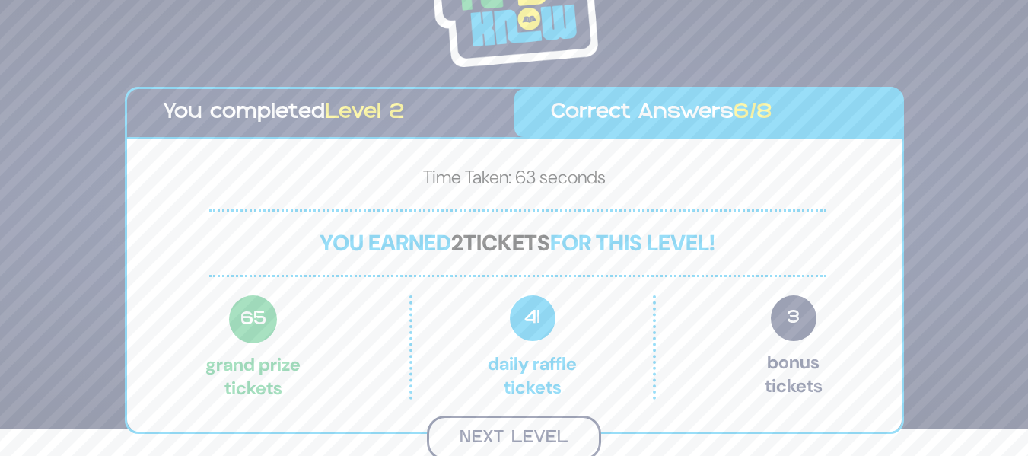
click at [498, 424] on button "Next Level" at bounding box center [514, 437] width 174 height 45
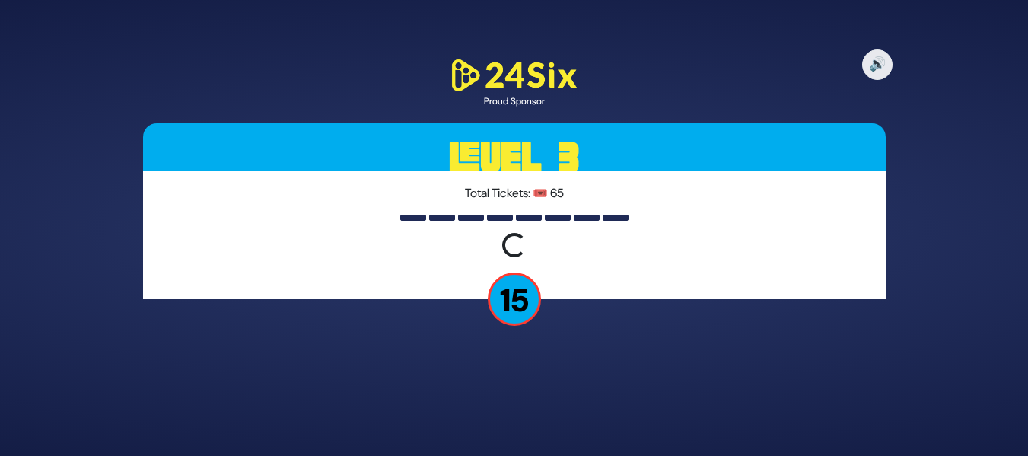
scroll to position [0, 0]
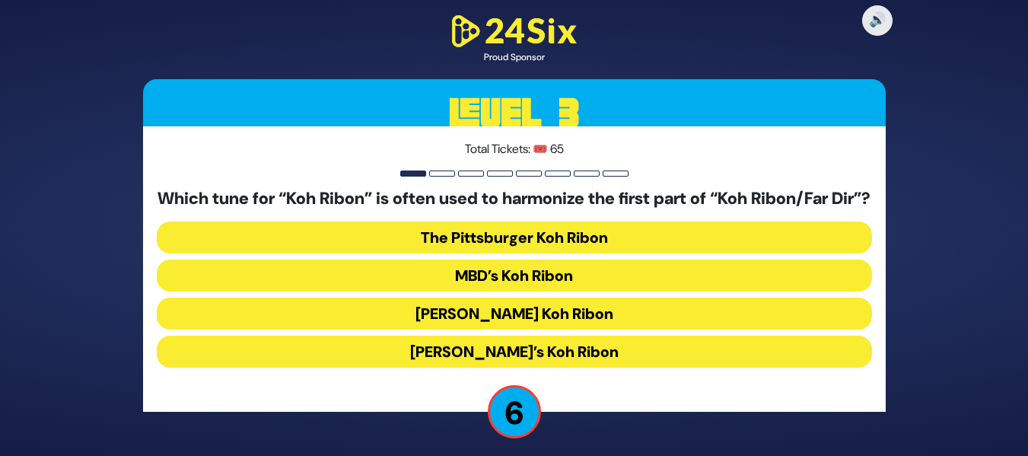
click at [539, 321] on button "[PERSON_NAME] Koh Ribon" at bounding box center [514, 313] width 715 height 32
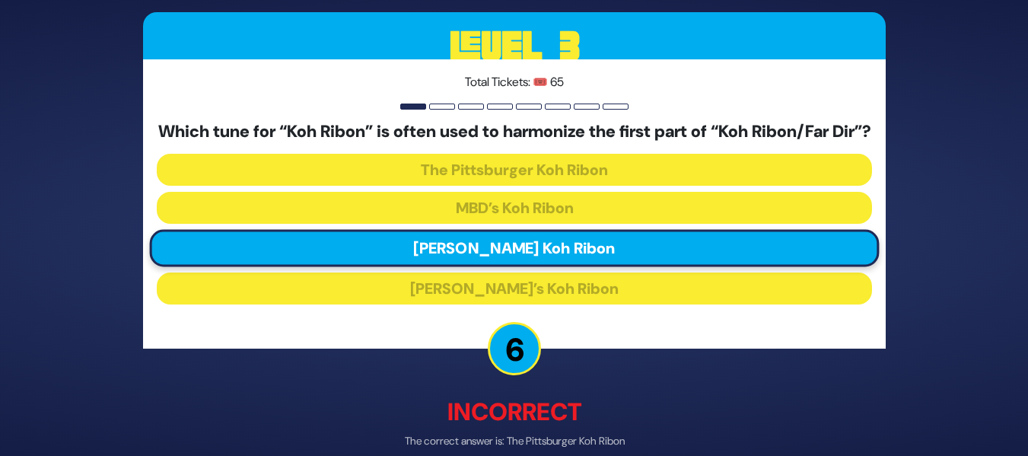
scroll to position [84, 0]
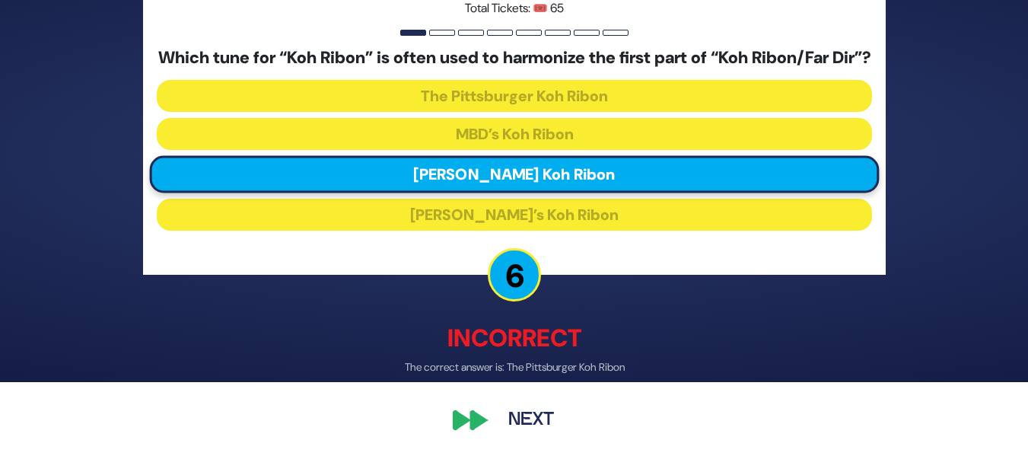
click at [498, 431] on button "Next" at bounding box center [531, 419] width 88 height 35
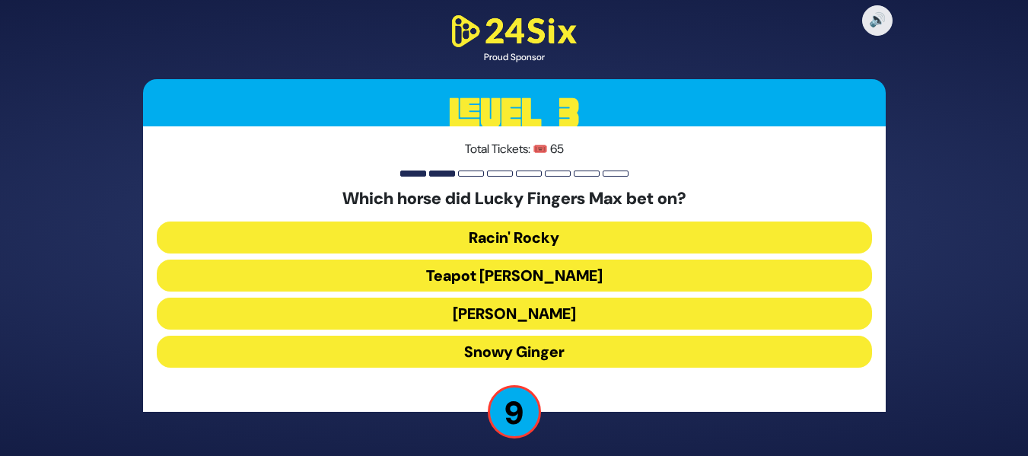
click at [559, 303] on button "[PERSON_NAME]" at bounding box center [514, 313] width 715 height 32
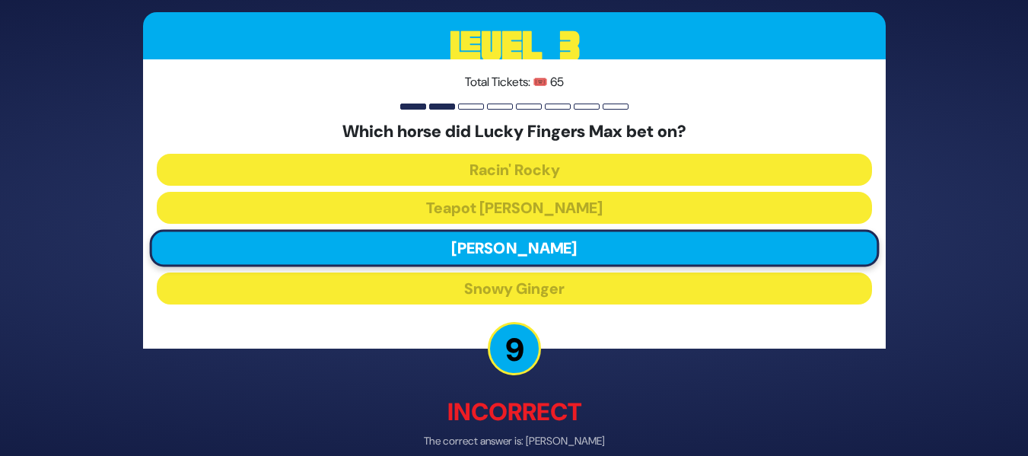
scroll to position [74, 0]
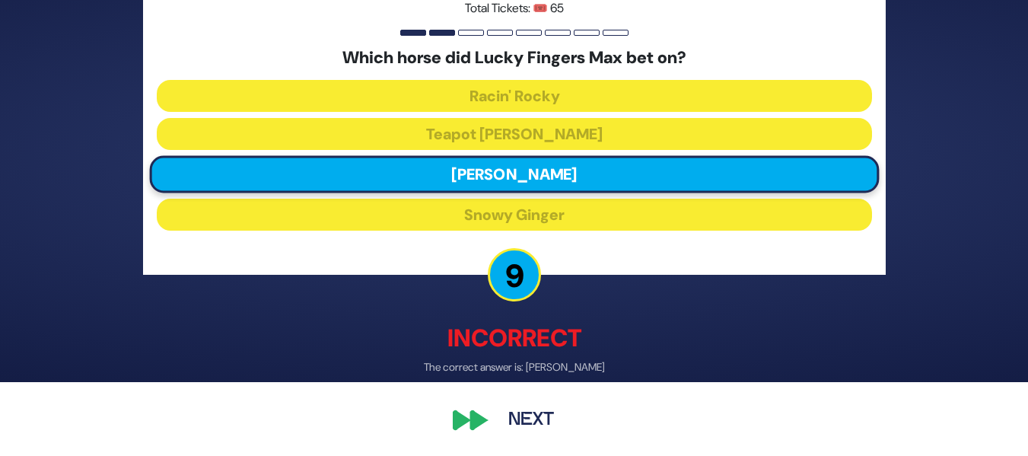
click at [540, 411] on button "Next" at bounding box center [531, 419] width 88 height 35
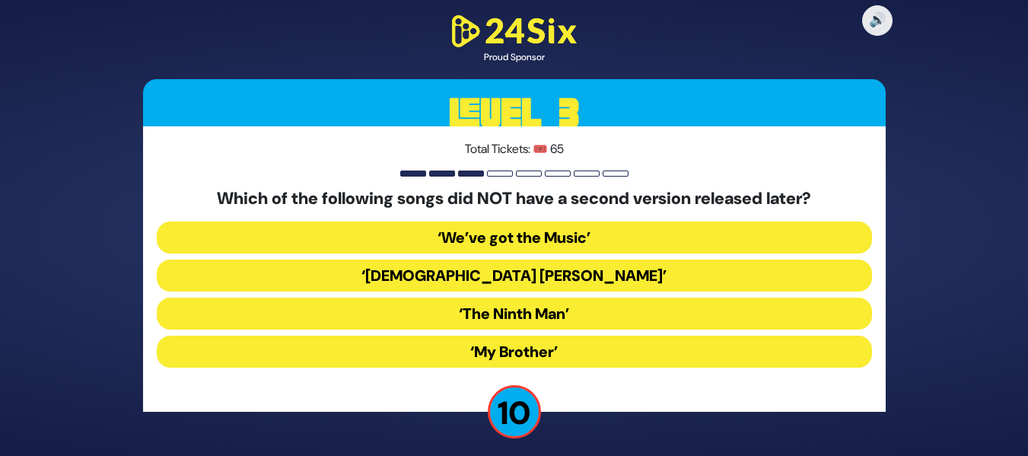
click at [574, 347] on button "‘My Brother’" at bounding box center [514, 351] width 715 height 32
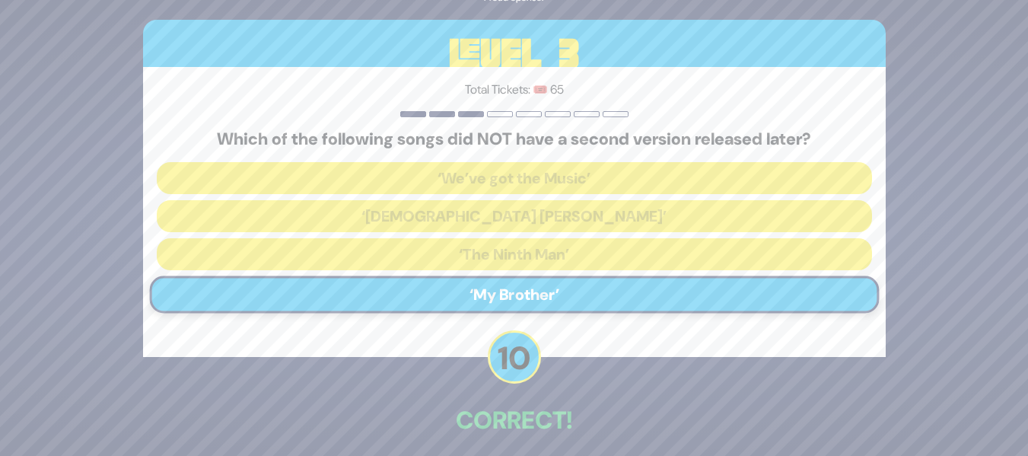
scroll to position [66, 0]
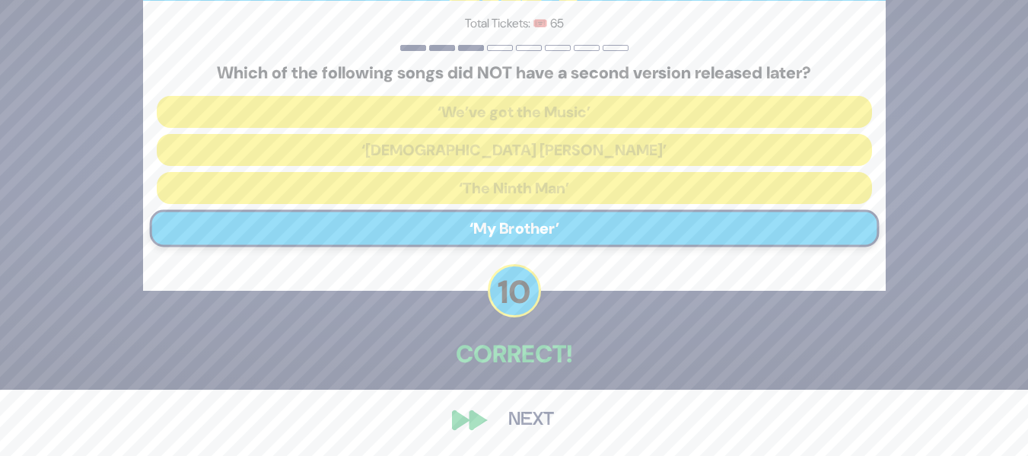
click at [525, 411] on button "Next" at bounding box center [531, 419] width 88 height 35
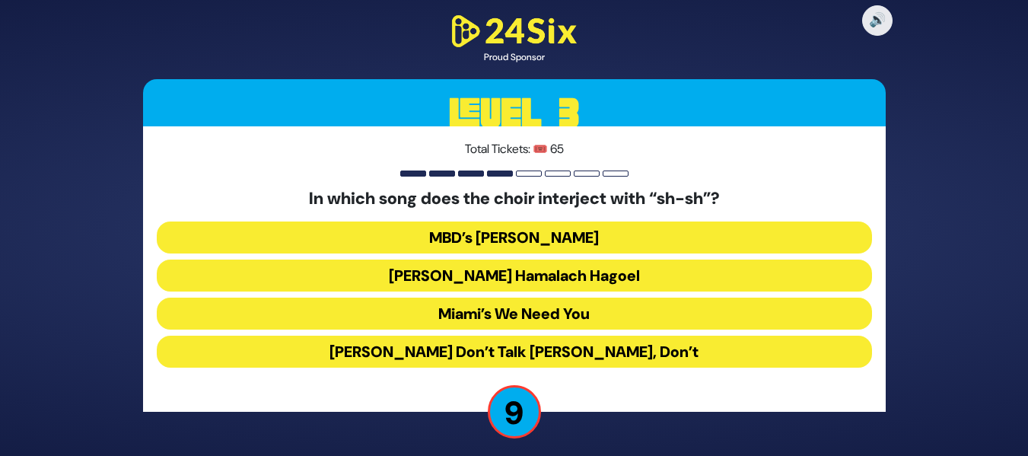
click at [520, 304] on button "Miami’s We Need You" at bounding box center [514, 313] width 715 height 32
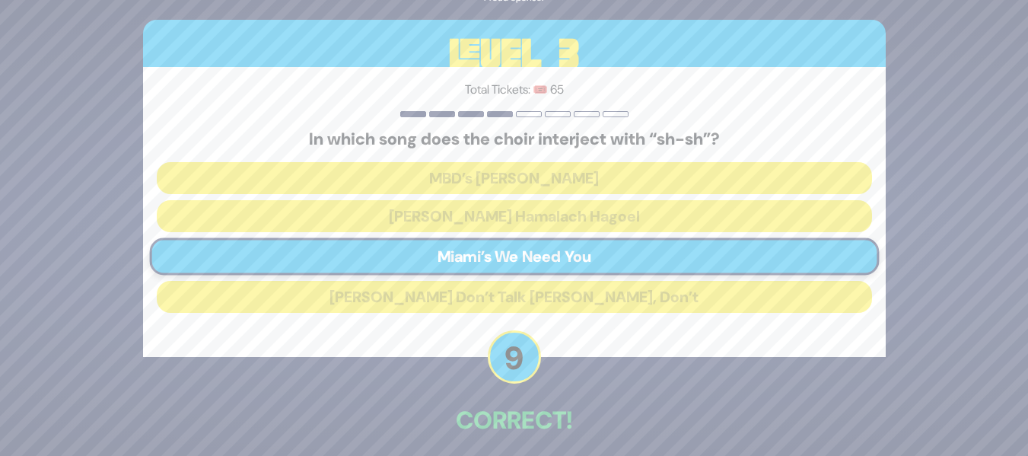
scroll to position [66, 0]
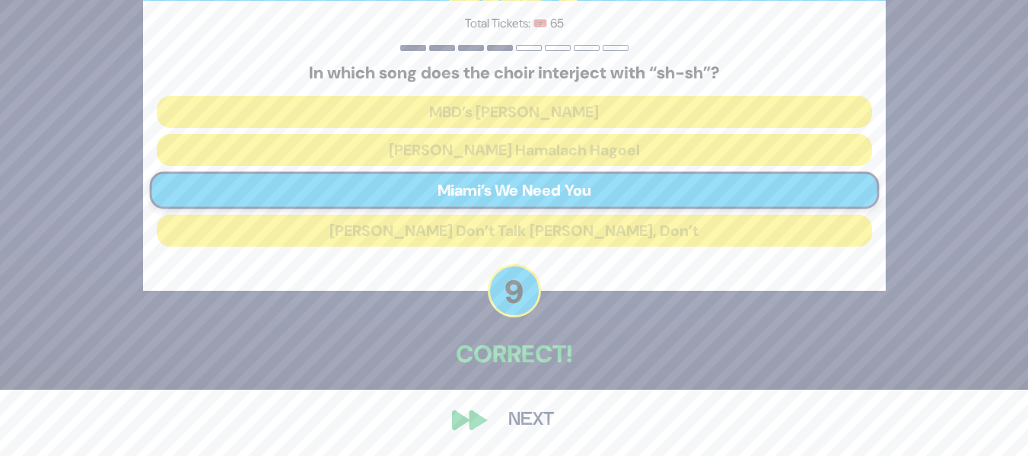
click at [550, 425] on button "Next" at bounding box center [531, 419] width 88 height 35
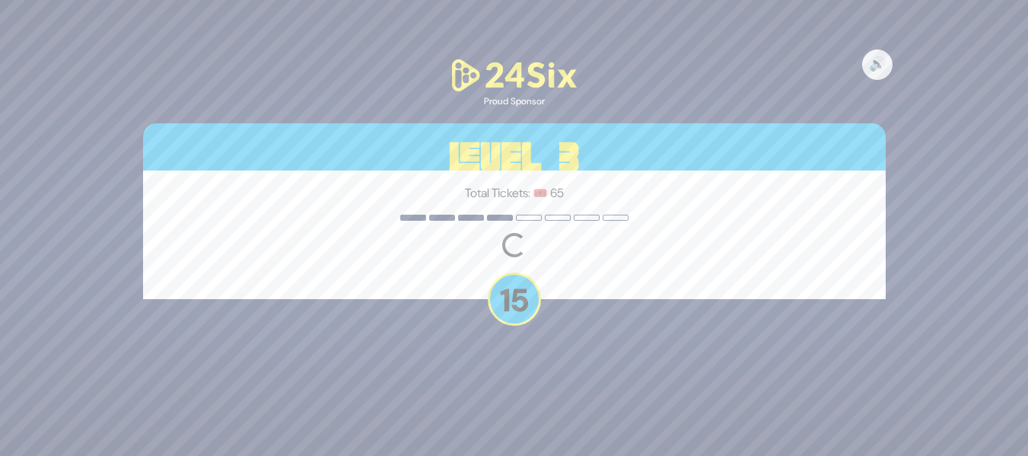
scroll to position [0, 0]
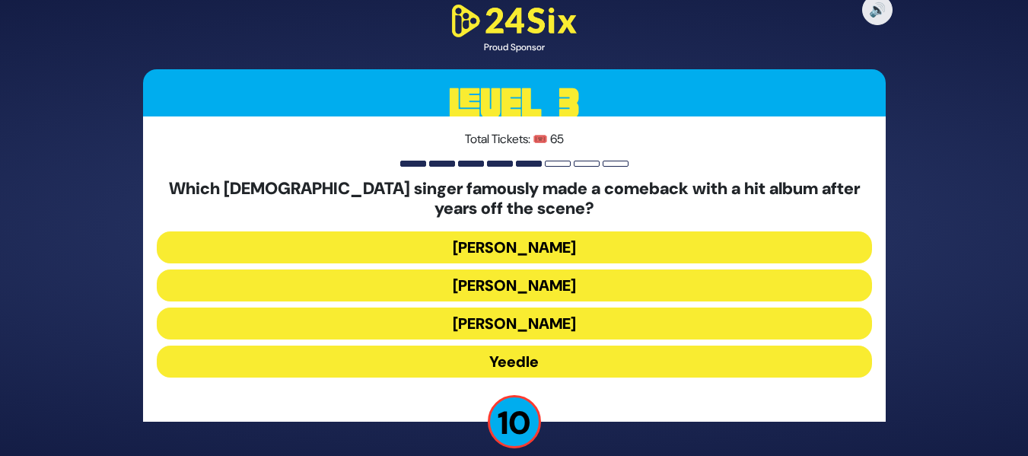
click at [545, 361] on button "Yeedle" at bounding box center [514, 361] width 715 height 32
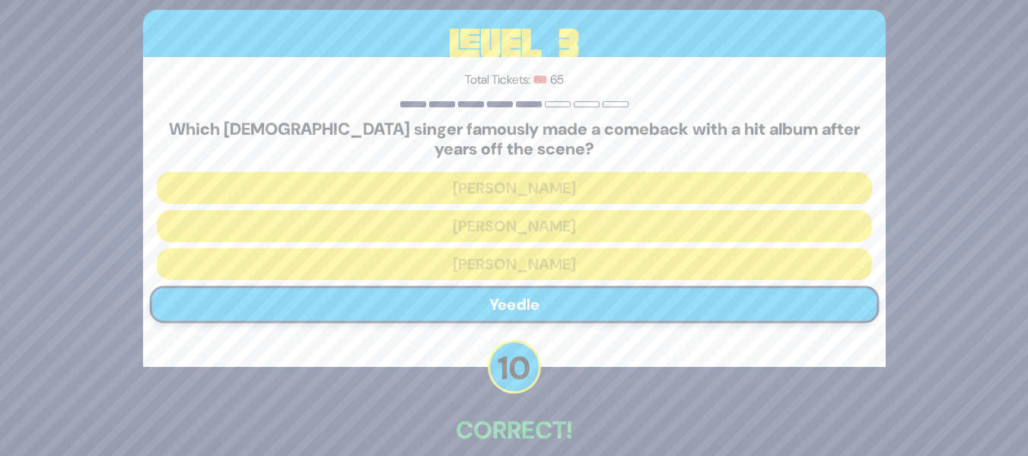
scroll to position [76, 0]
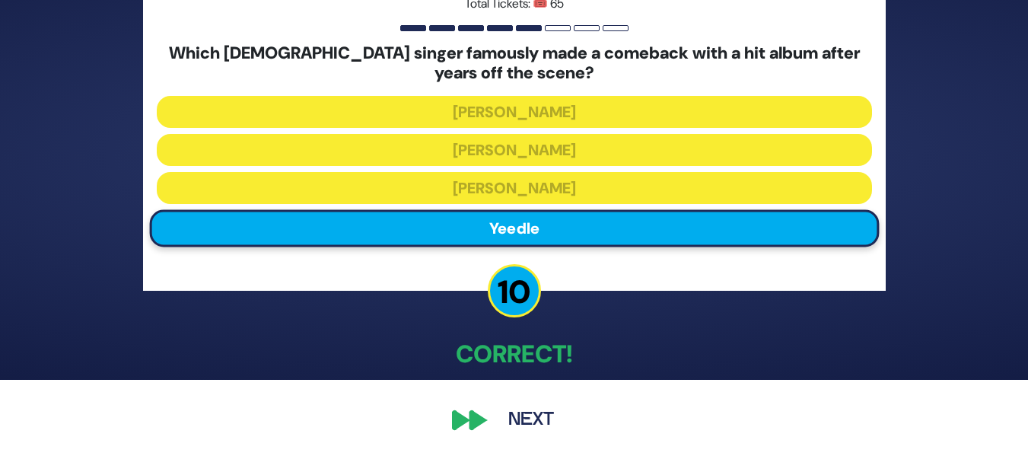
click at [497, 418] on button "Next" at bounding box center [531, 419] width 88 height 35
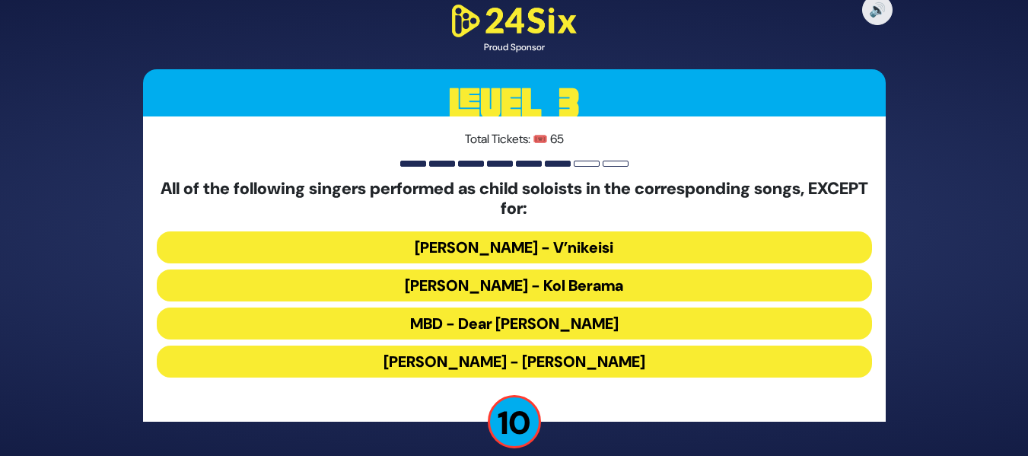
click at [522, 315] on button "MBD - Dear [PERSON_NAME]" at bounding box center [514, 323] width 715 height 32
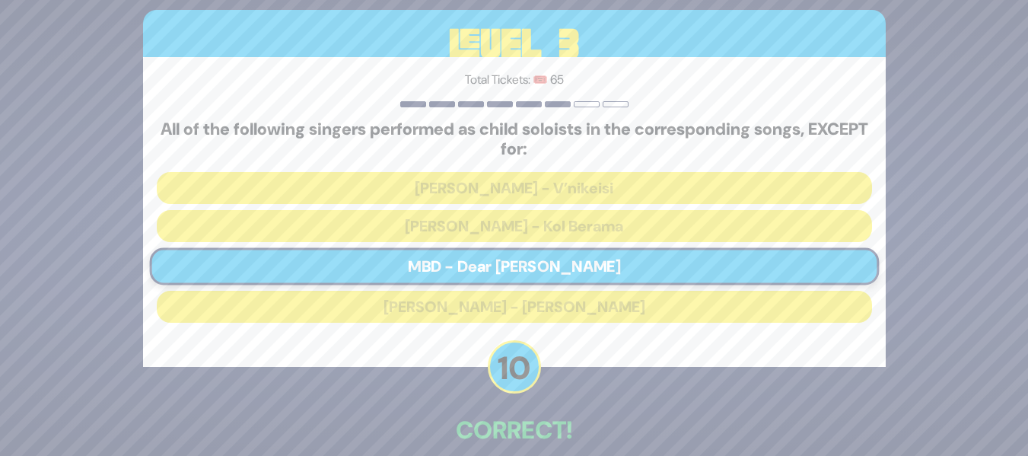
scroll to position [76, 0]
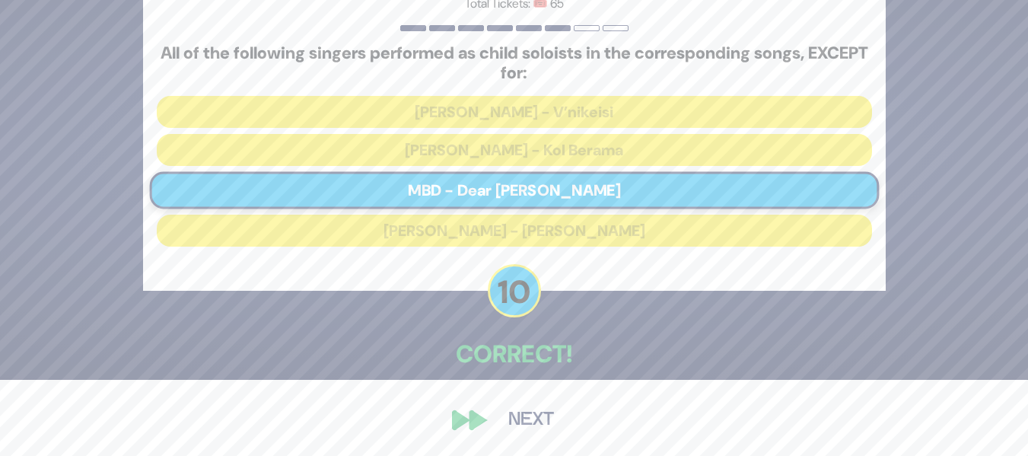
click at [532, 425] on button "Next" at bounding box center [531, 419] width 88 height 35
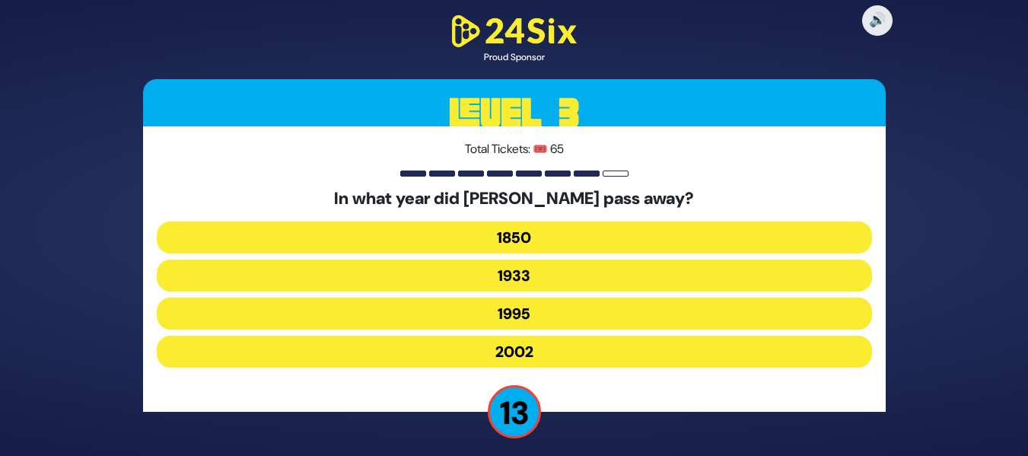
click at [623, 260] on button "1933" at bounding box center [514, 275] width 715 height 32
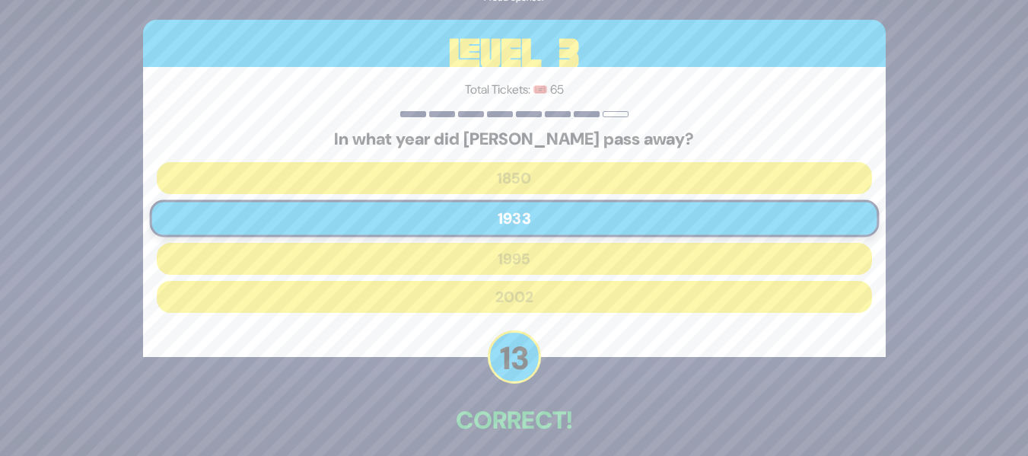
scroll to position [66, 0]
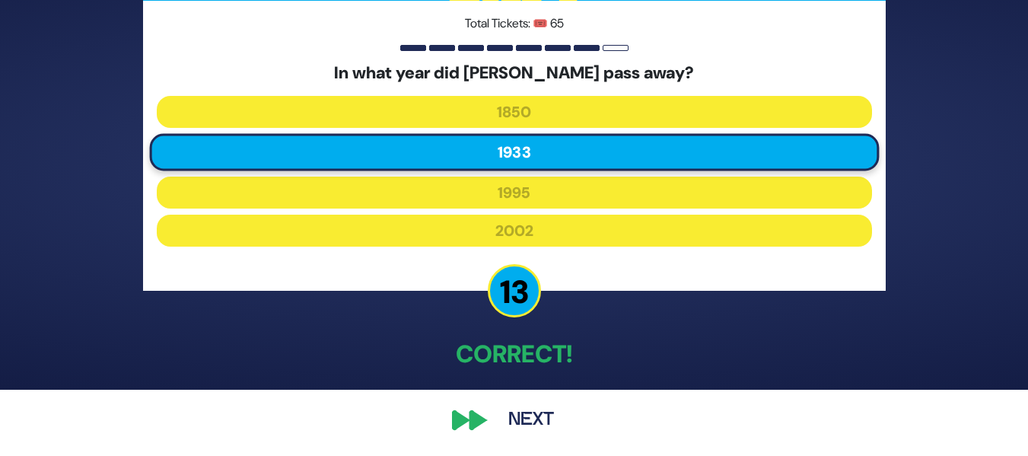
click at [535, 415] on button "Next" at bounding box center [531, 419] width 88 height 35
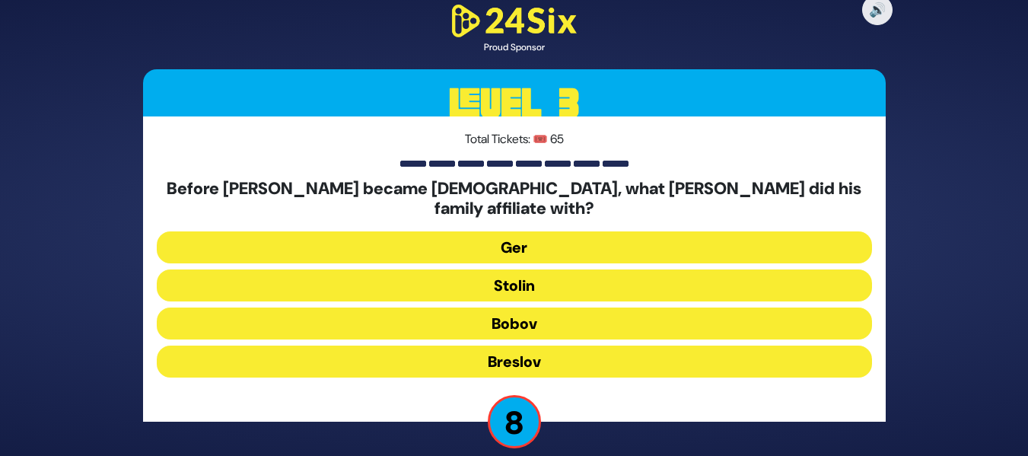
click at [555, 277] on button "Stolin" at bounding box center [514, 285] width 715 height 32
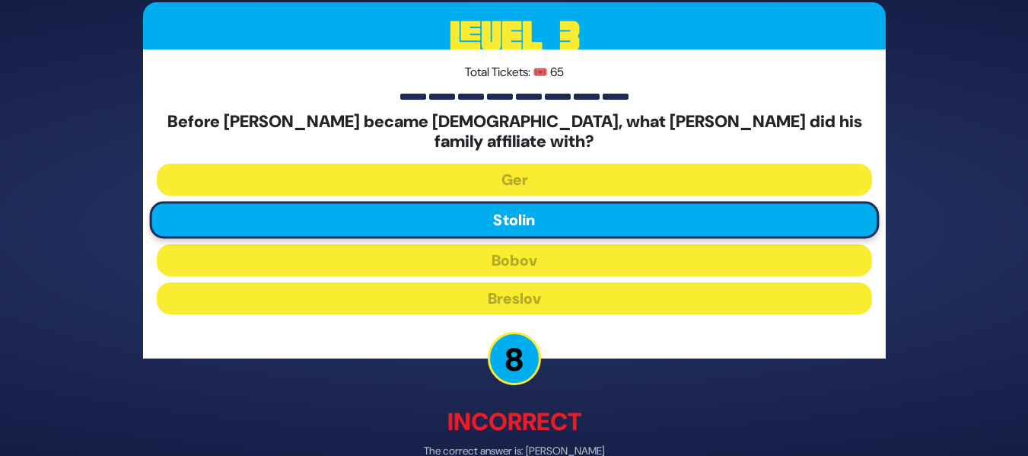
scroll to position [74, 0]
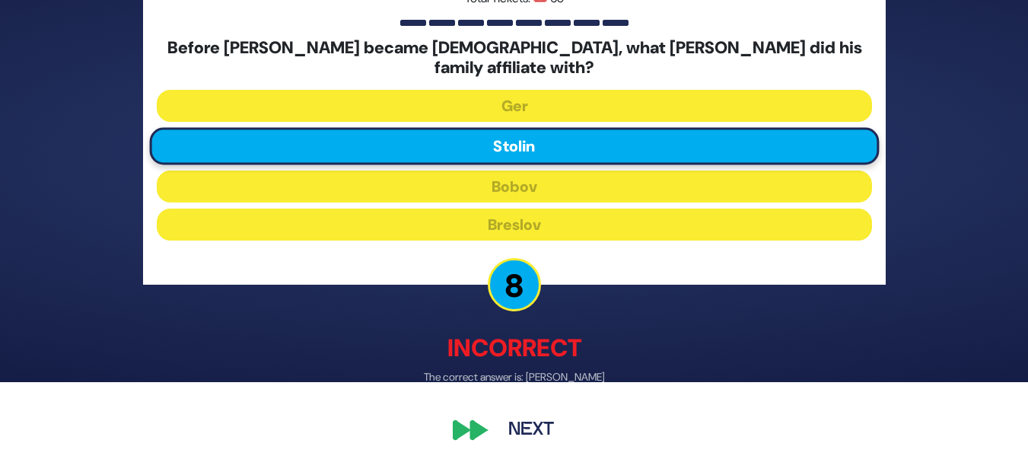
click at [537, 412] on button "Next" at bounding box center [531, 429] width 88 height 35
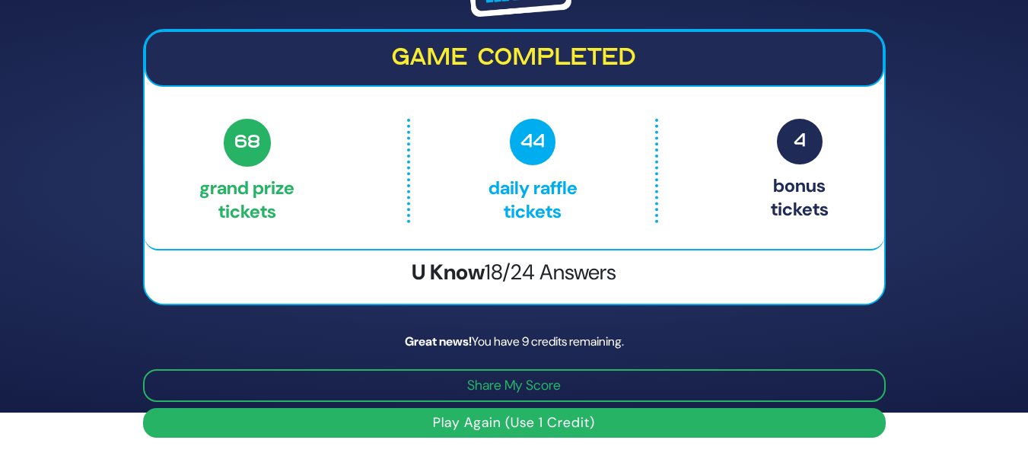
scroll to position [2, 0]
